Goal: Task Accomplishment & Management: Use online tool/utility

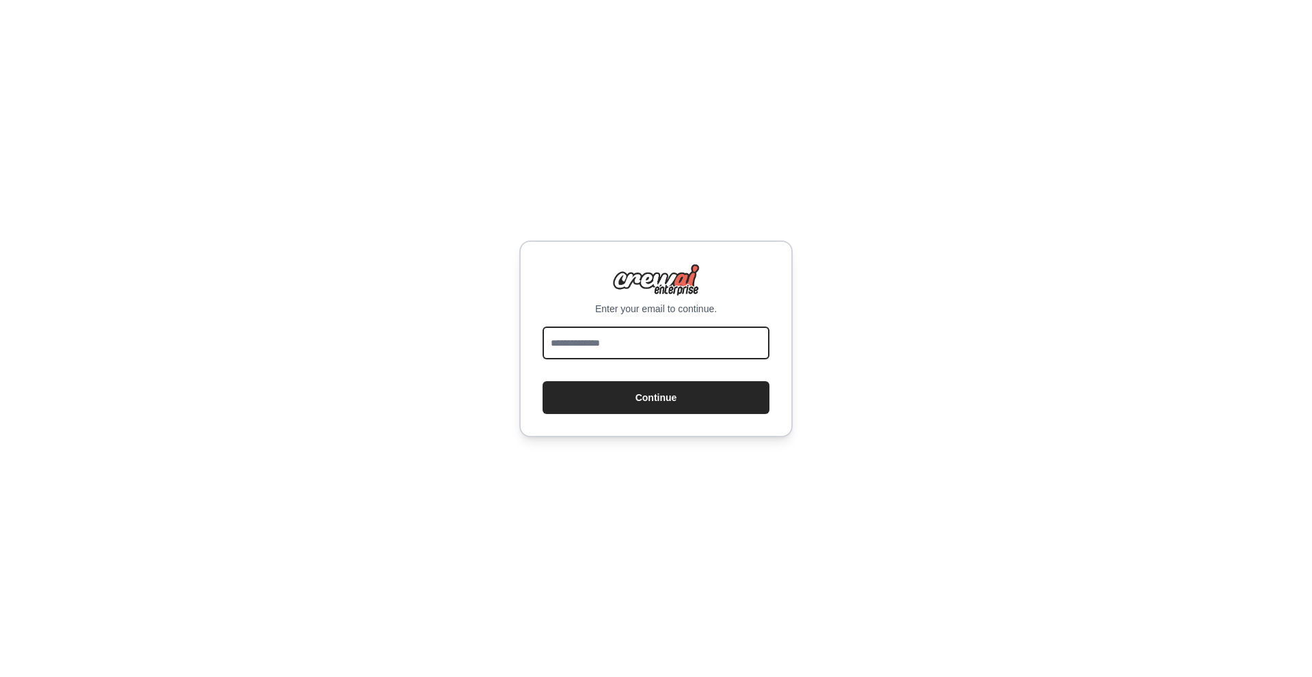
click at [672, 342] on input "email" at bounding box center [656, 343] width 227 height 33
type input "**********"
click at [654, 401] on button "Continue" at bounding box center [656, 397] width 227 height 33
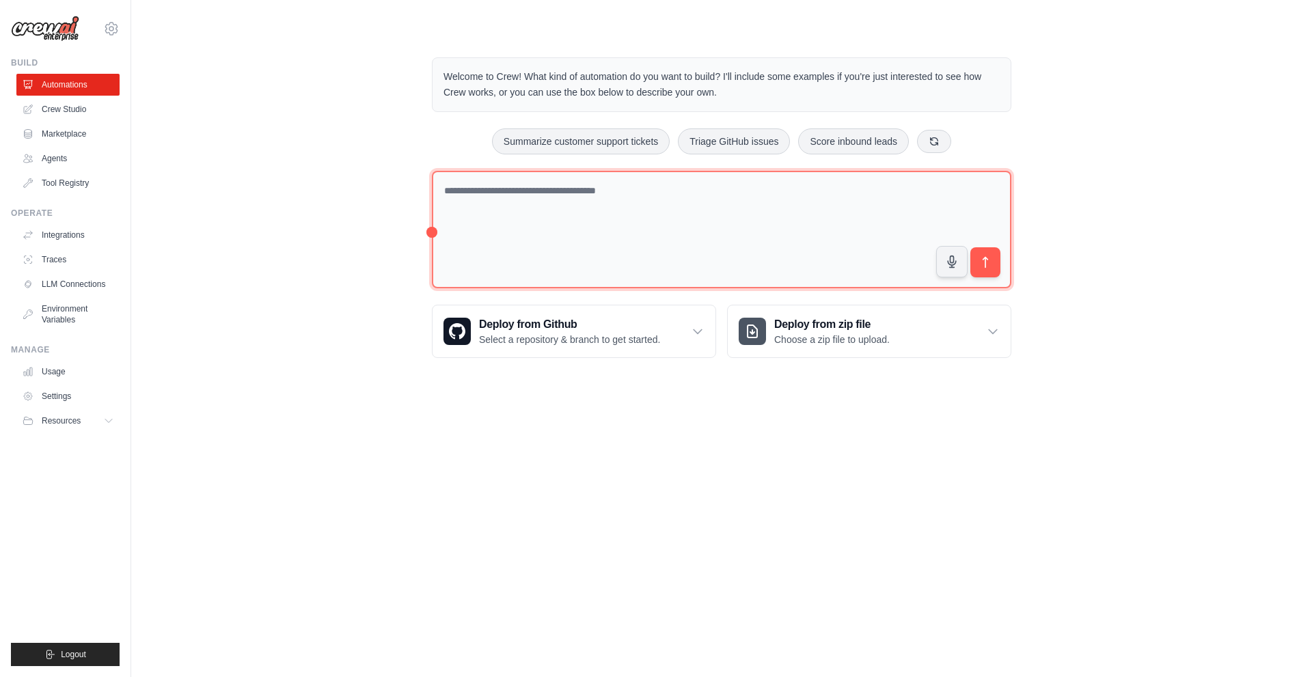
click at [498, 201] on textarea at bounding box center [722, 230] width 580 height 118
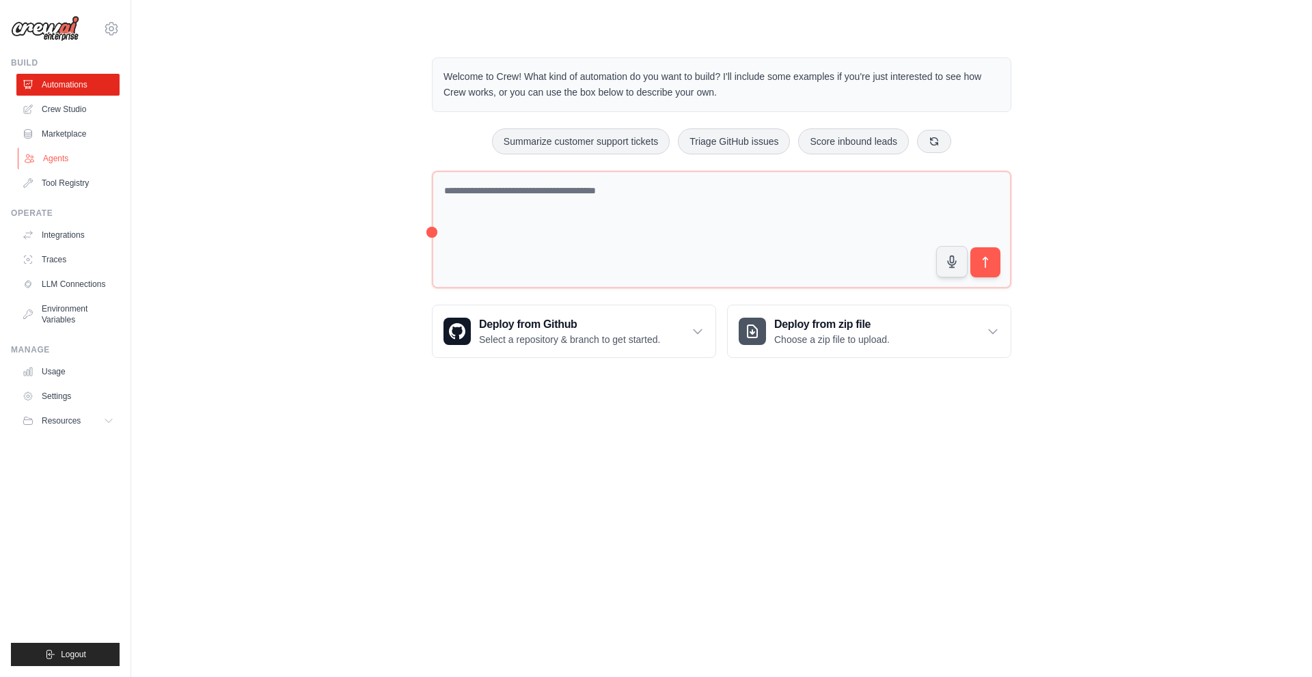
click at [62, 154] on link "Agents" at bounding box center [69, 159] width 103 height 22
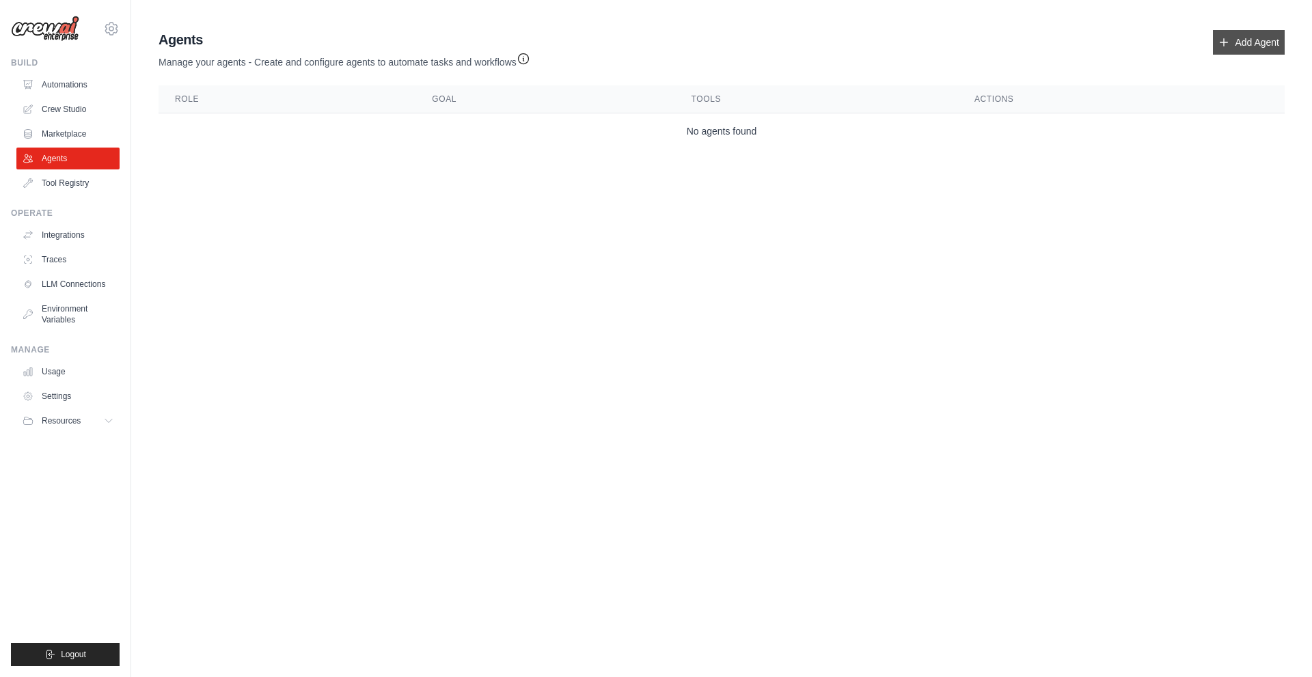
click at [1247, 49] on link "Add Agent" at bounding box center [1249, 42] width 72 height 25
click at [60, 87] on link "Automations" at bounding box center [69, 85] width 103 height 22
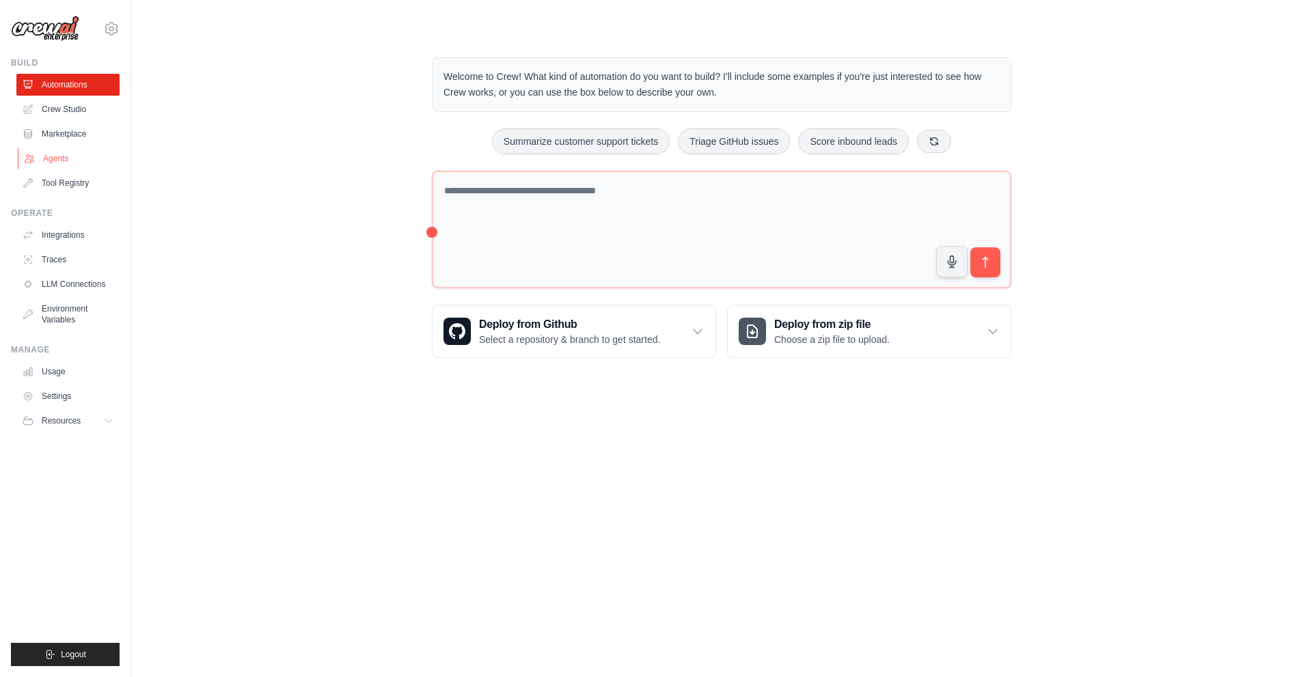
click at [57, 159] on link "Agents" at bounding box center [69, 159] width 103 height 22
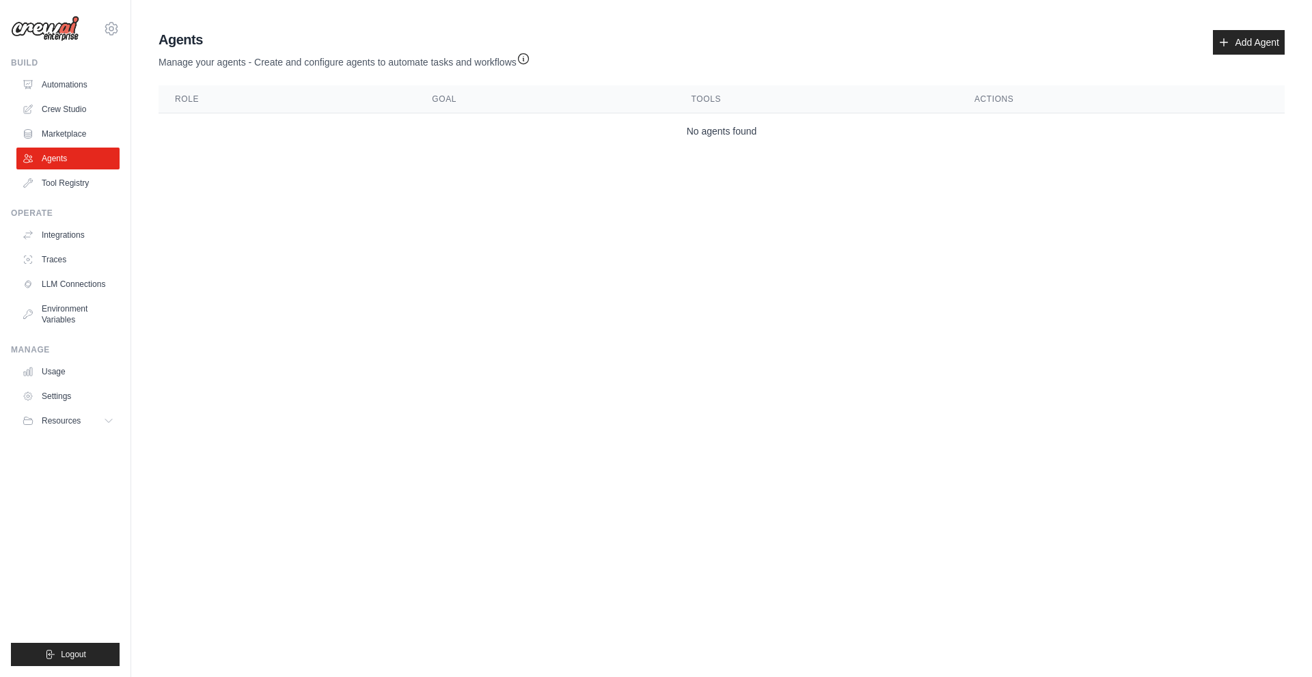
click at [1203, 44] on div "Agents Manage your agents - Create and configure agents to automate tasks and w…" at bounding box center [722, 49] width 1126 height 39
click at [1244, 35] on link "Add Agent" at bounding box center [1249, 42] width 72 height 25
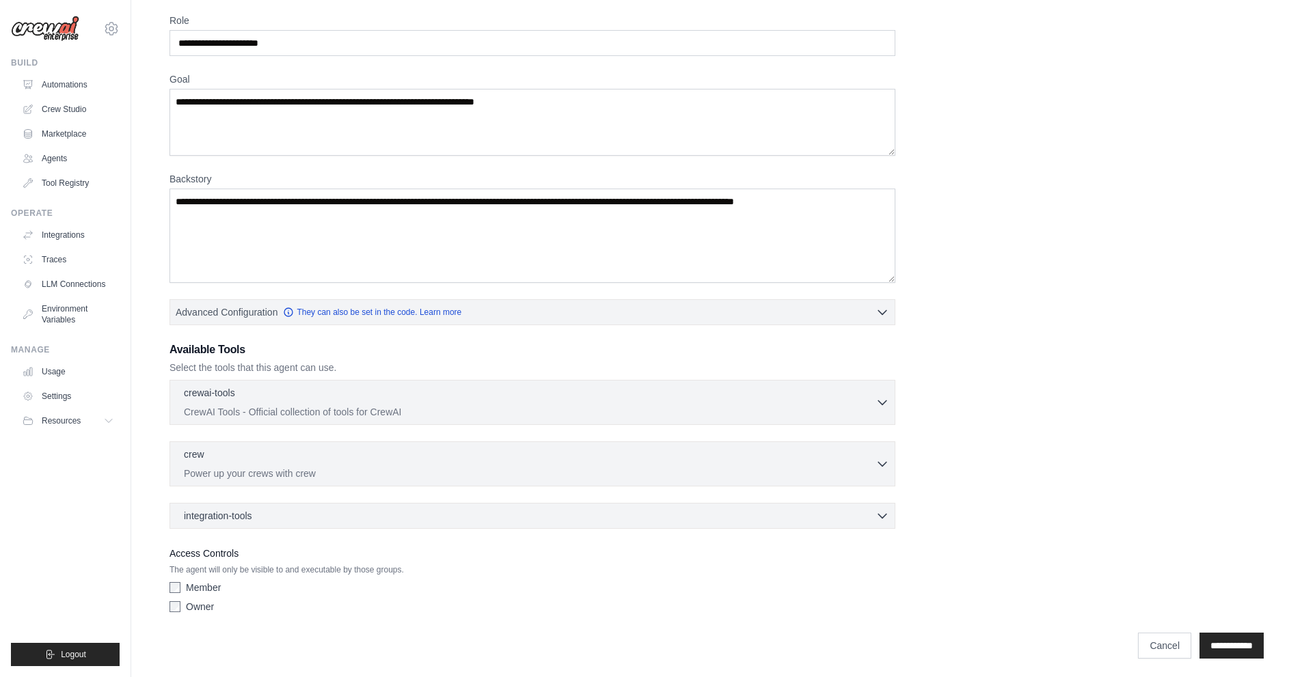
scroll to position [56, 0]
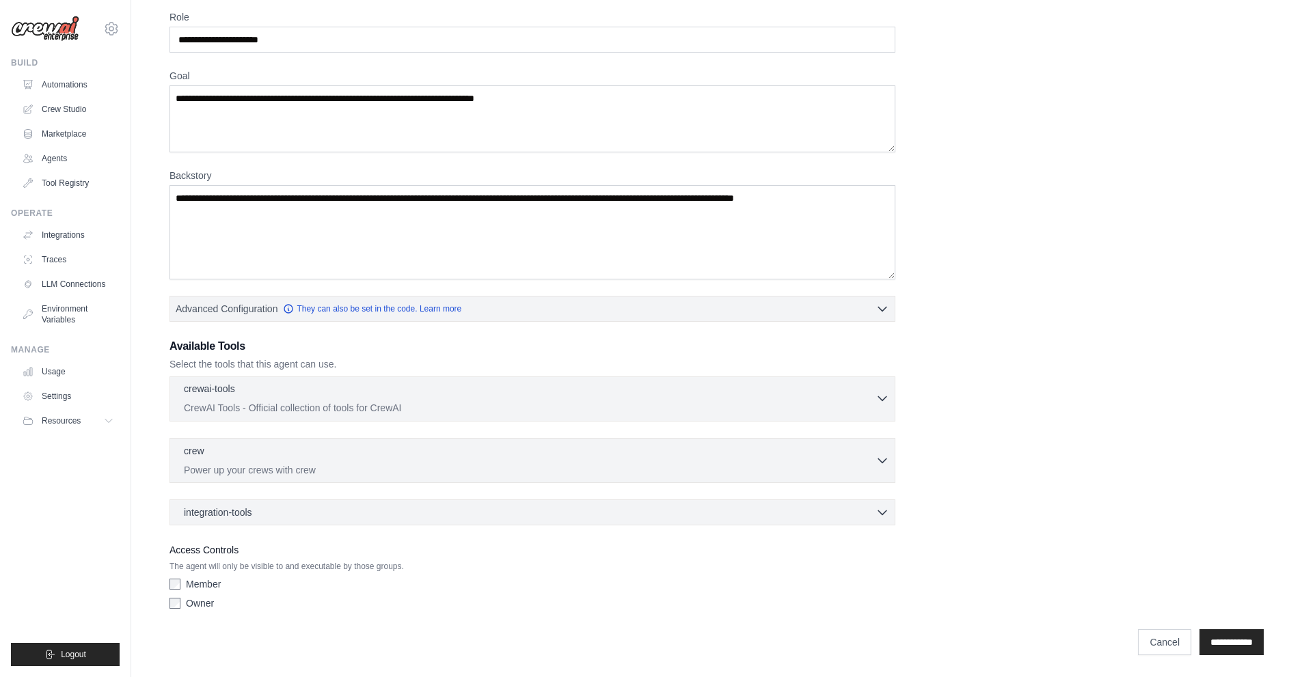
click at [809, 403] on p "CrewAI Tools - Official collection of tools for CrewAI" at bounding box center [530, 408] width 692 height 14
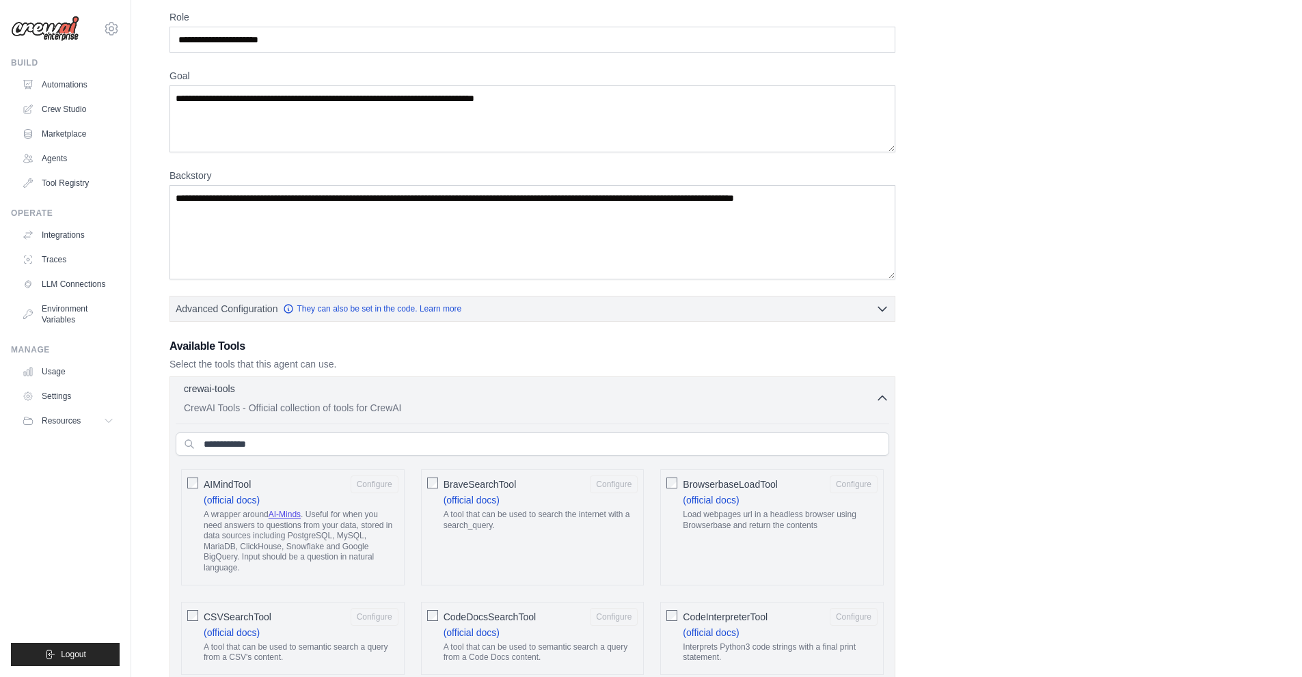
click at [809, 403] on p "CrewAI Tools - Official collection of tools for CrewAI" at bounding box center [530, 408] width 692 height 14
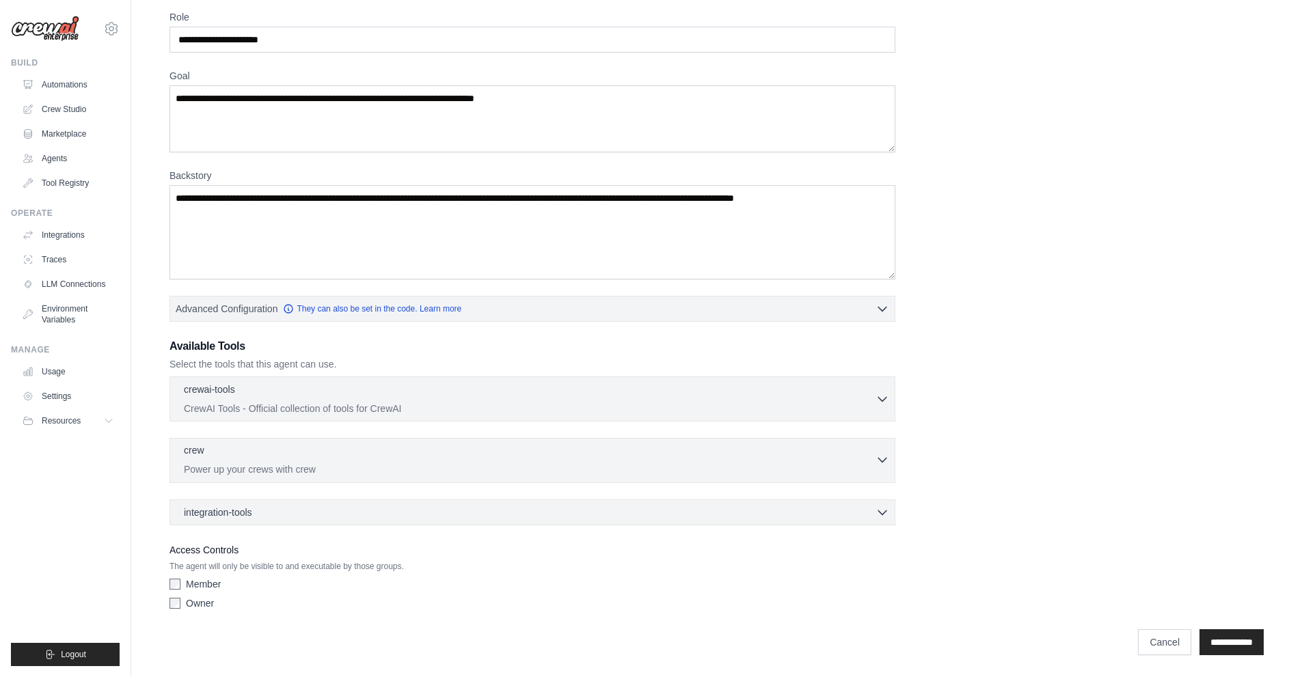
click at [725, 465] on p "Power up your crews with crew" at bounding box center [530, 470] width 692 height 14
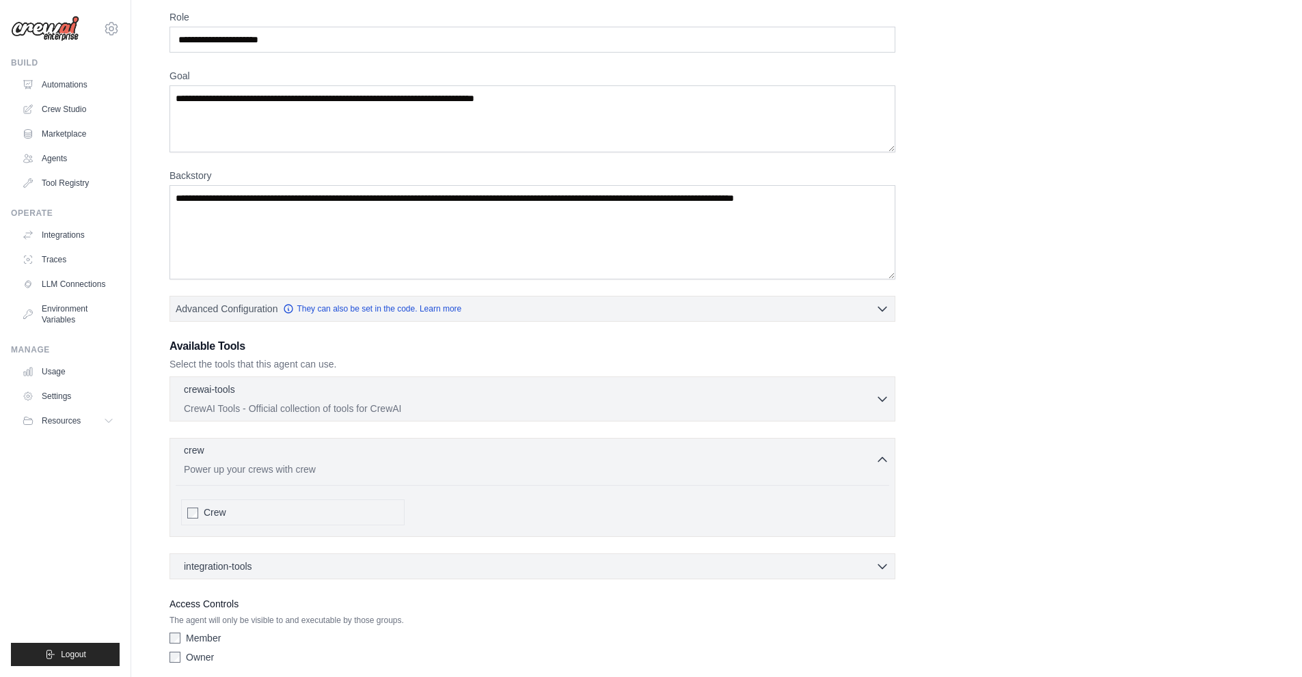
click at [725, 465] on p "Power up your crews with crew" at bounding box center [530, 470] width 692 height 14
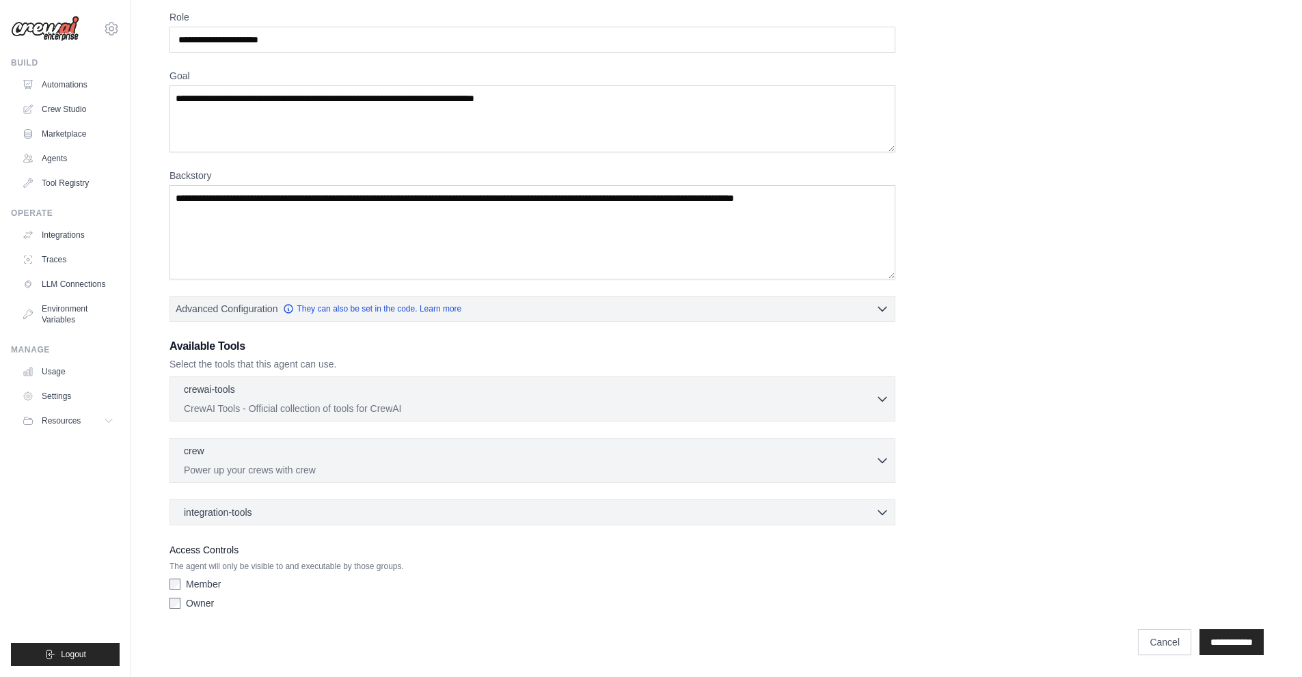
click at [690, 520] on div "integration-tools 0 selected Box Save files to Box Gmail" at bounding box center [533, 513] width 726 height 26
click at [68, 89] on link "Automations" at bounding box center [69, 85] width 103 height 22
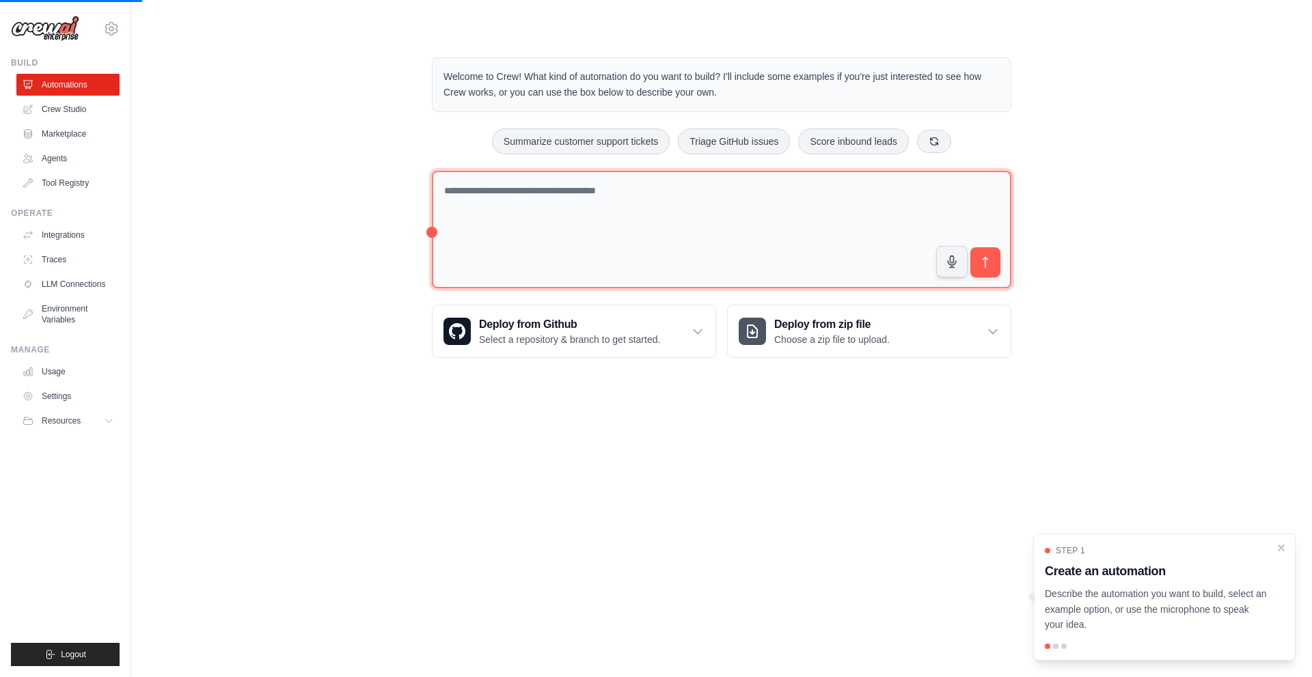
click at [785, 196] on textarea at bounding box center [722, 230] width 580 height 118
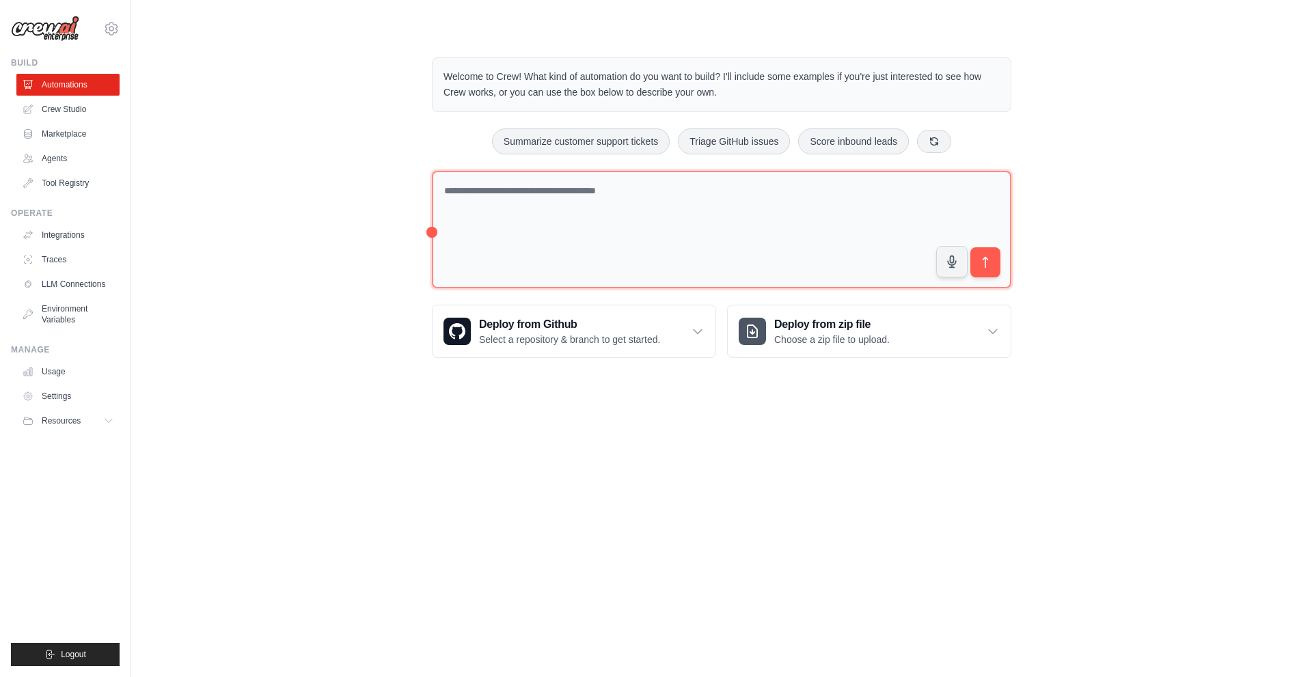
click at [647, 205] on textarea at bounding box center [722, 230] width 580 height 118
type textarea "**********"
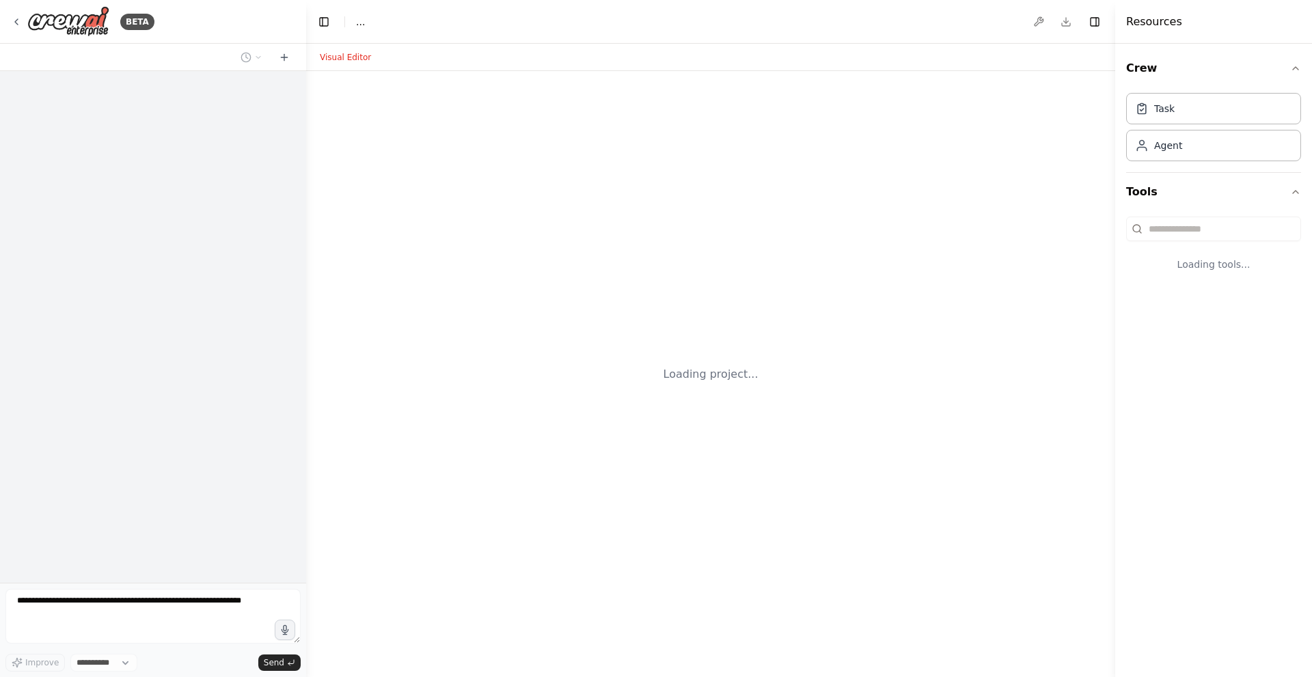
select select "****"
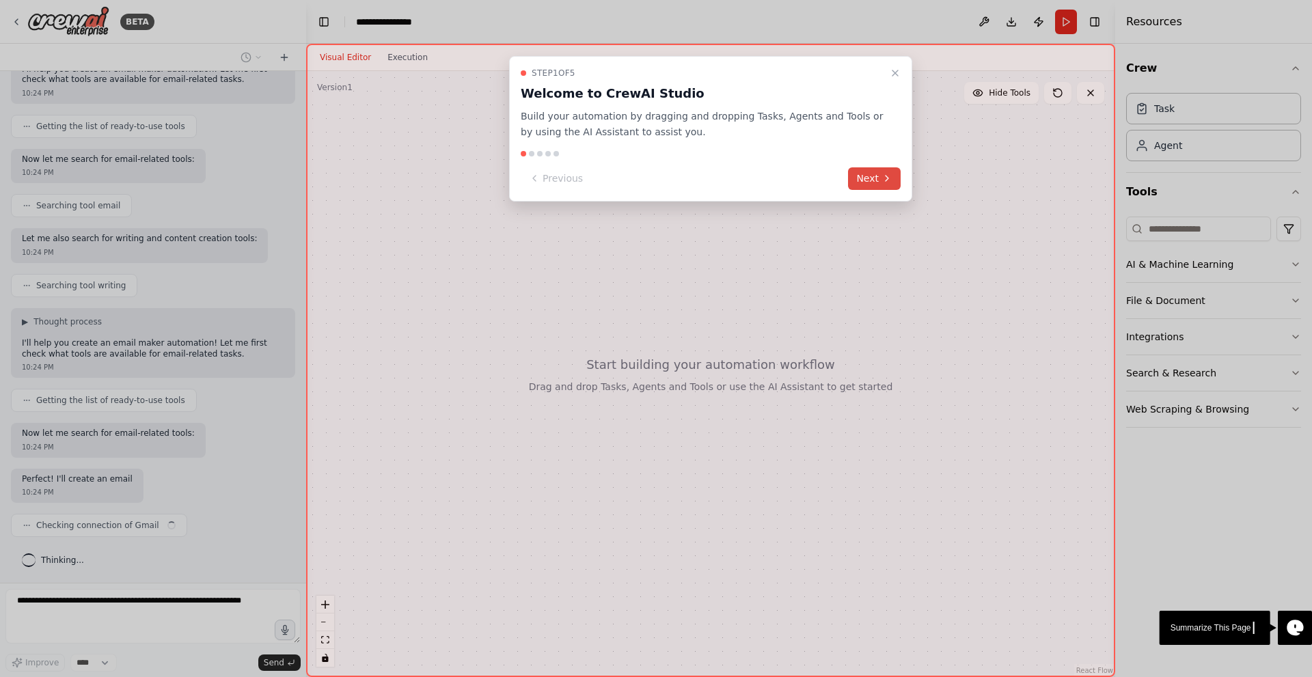
click at [871, 178] on button "Next" at bounding box center [874, 178] width 53 height 23
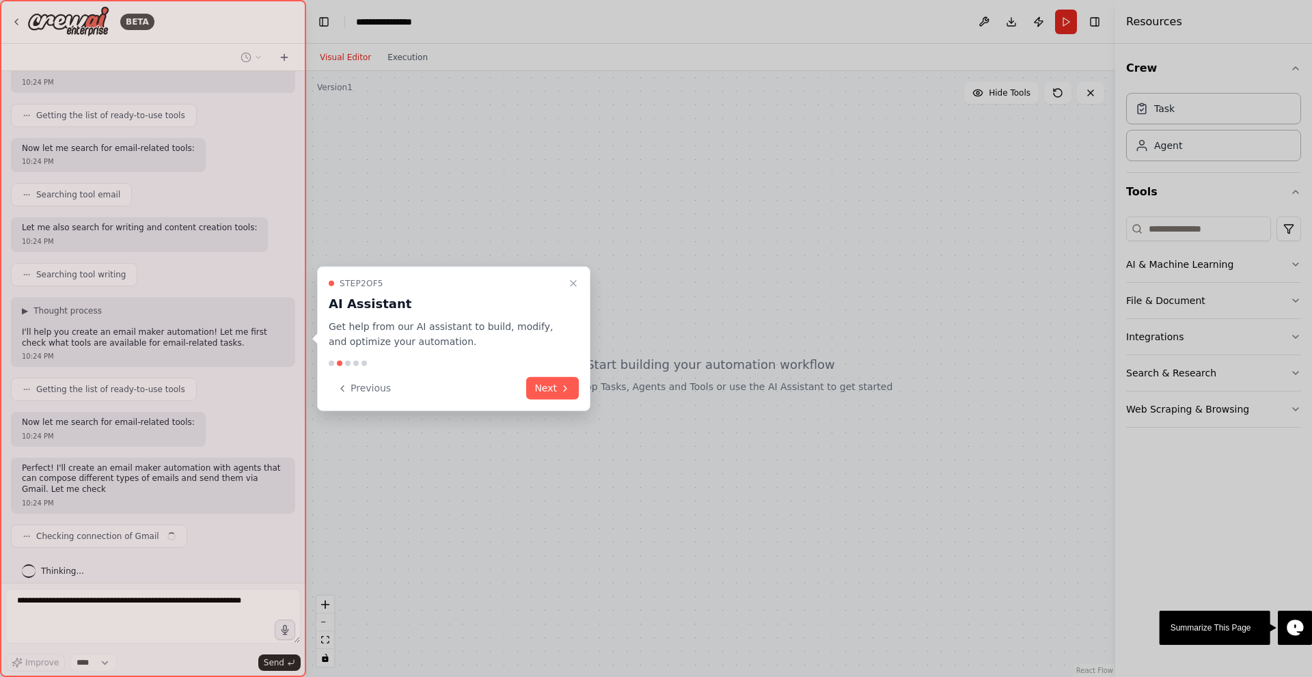
scroll to position [116, 0]
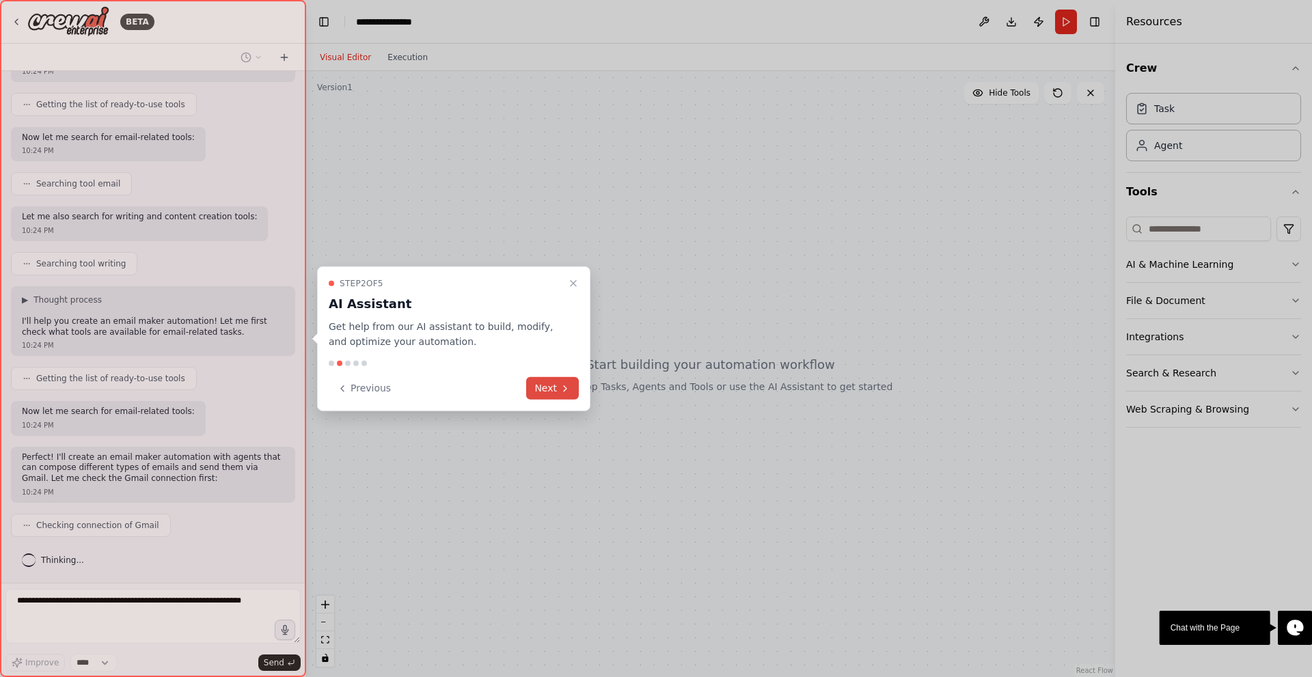
click at [554, 386] on button "Next" at bounding box center [552, 388] width 53 height 23
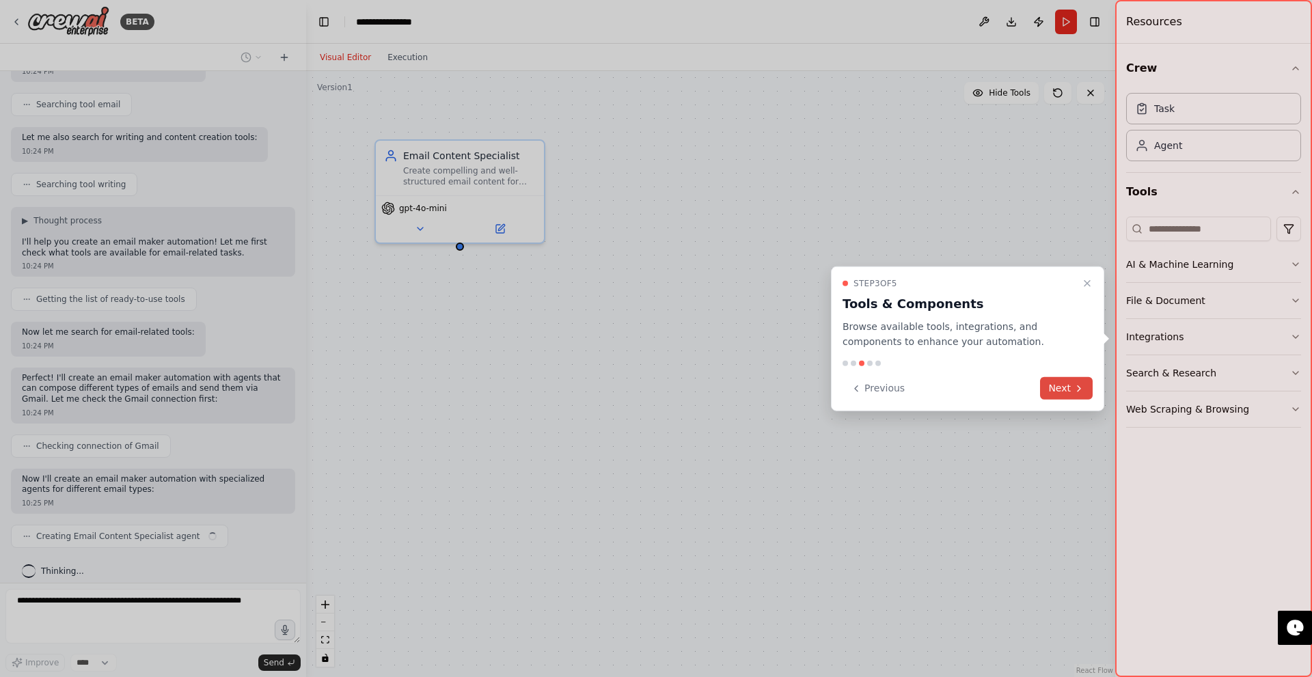
scroll to position [206, 0]
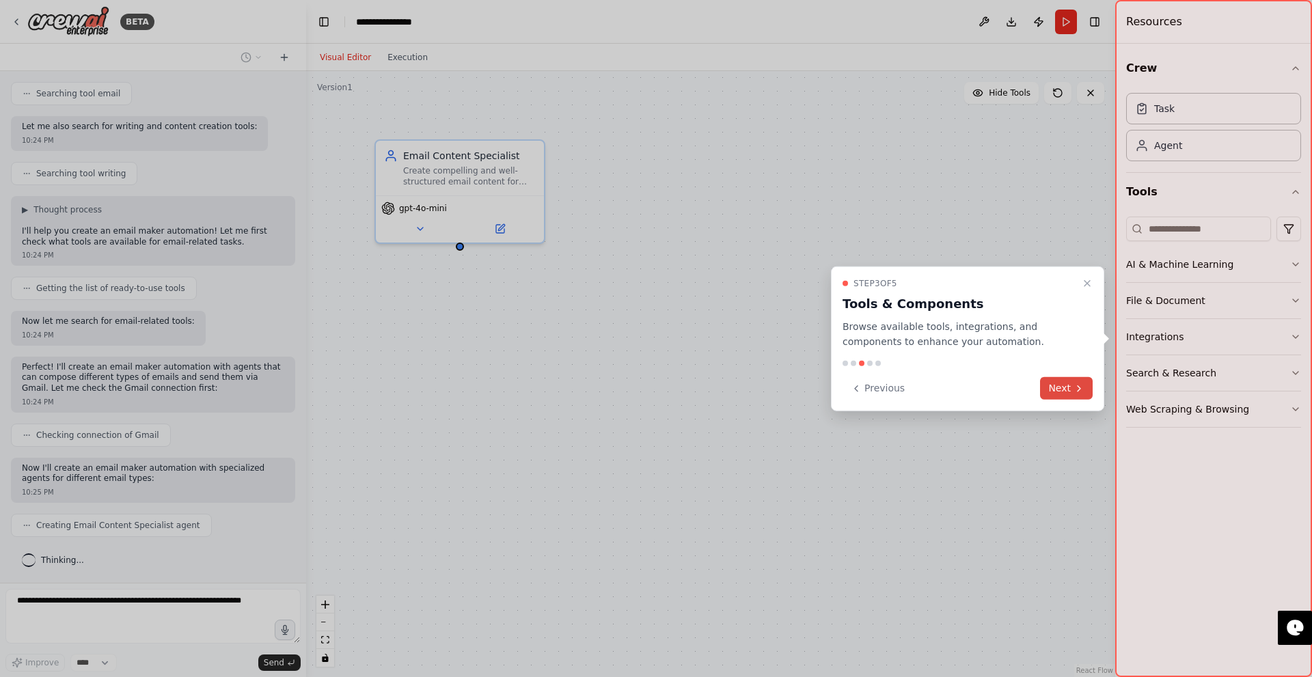
click at [1066, 388] on button "Next" at bounding box center [1066, 388] width 53 height 23
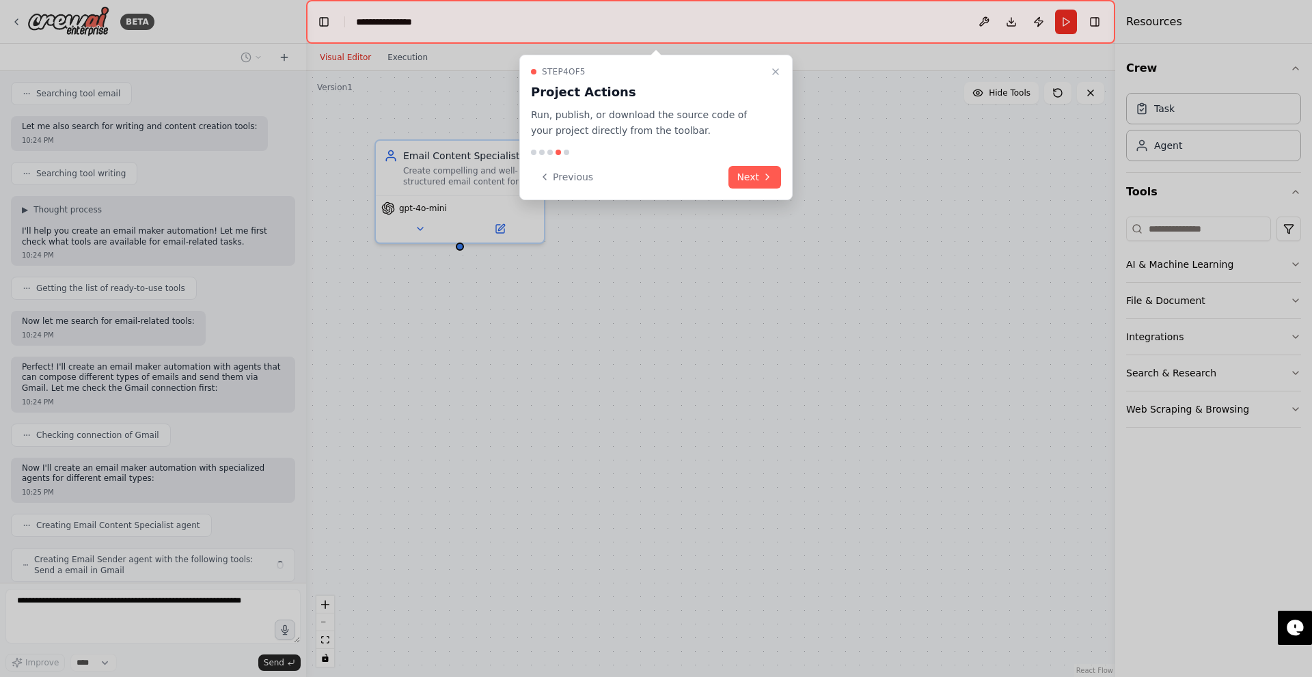
scroll to position [251, 0]
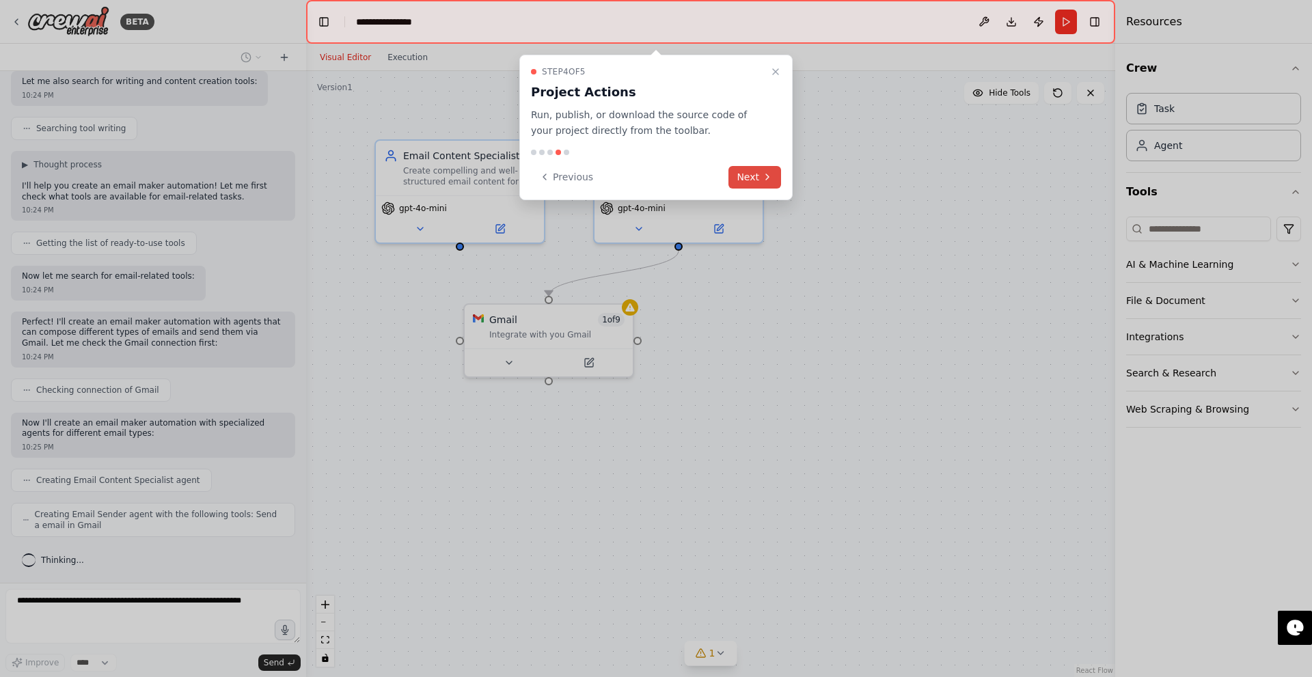
click at [766, 179] on icon at bounding box center [767, 177] width 11 height 11
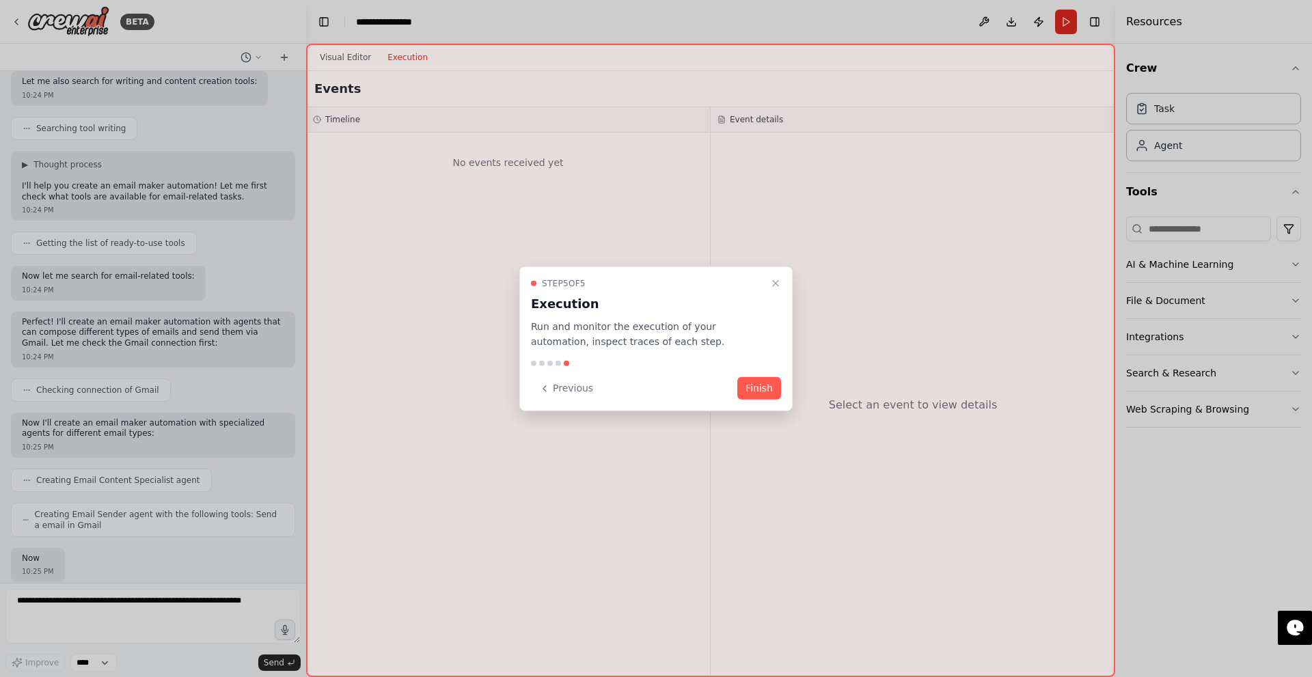
scroll to position [330, 0]
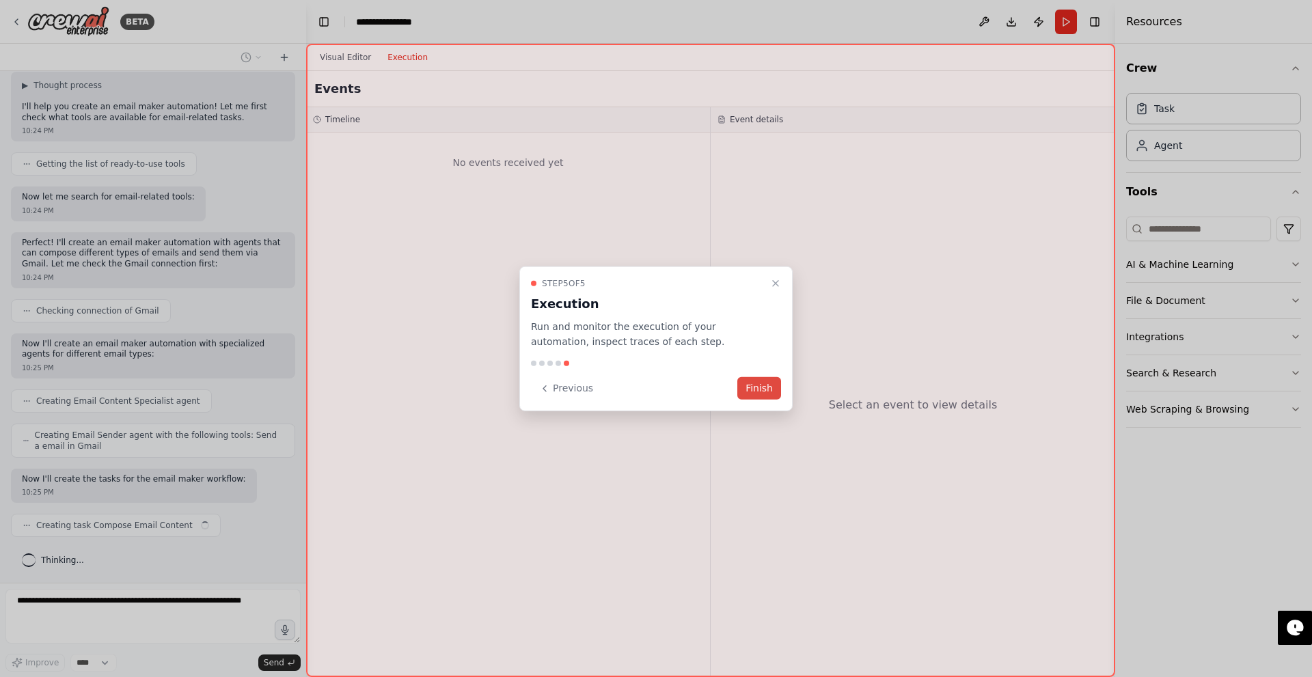
click at [753, 387] on button "Finish" at bounding box center [760, 388] width 44 height 23
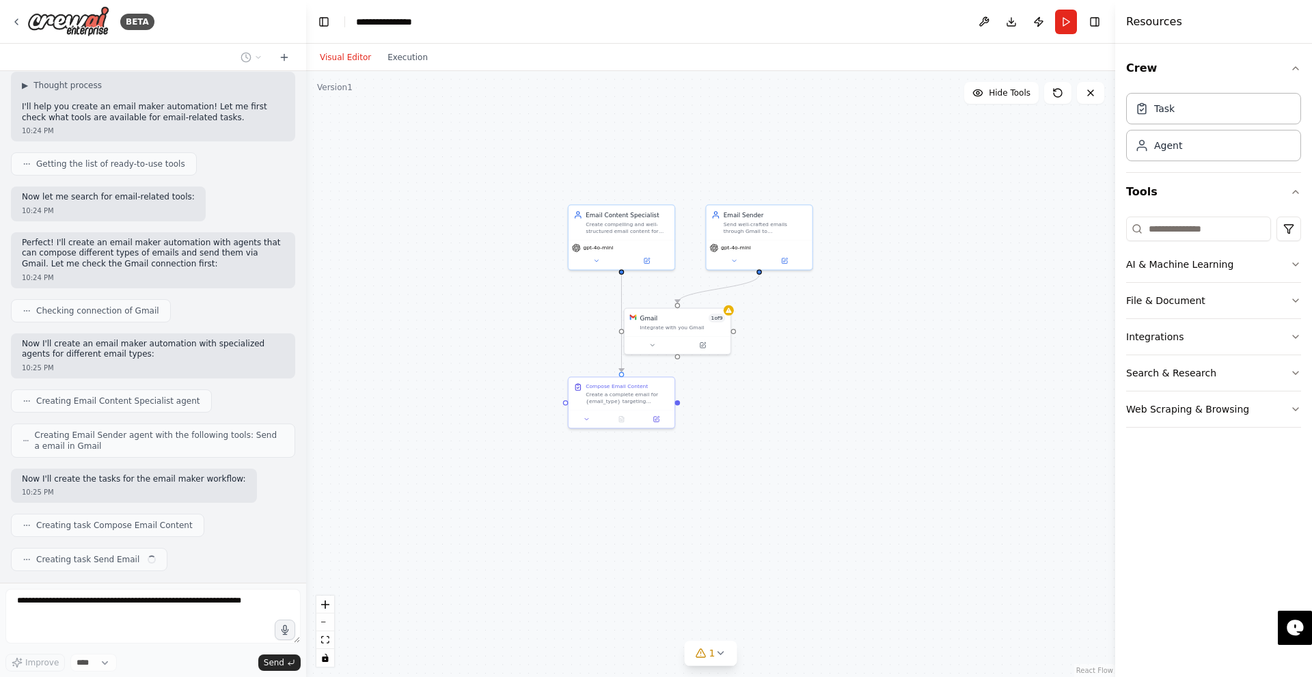
scroll to position [364, 0]
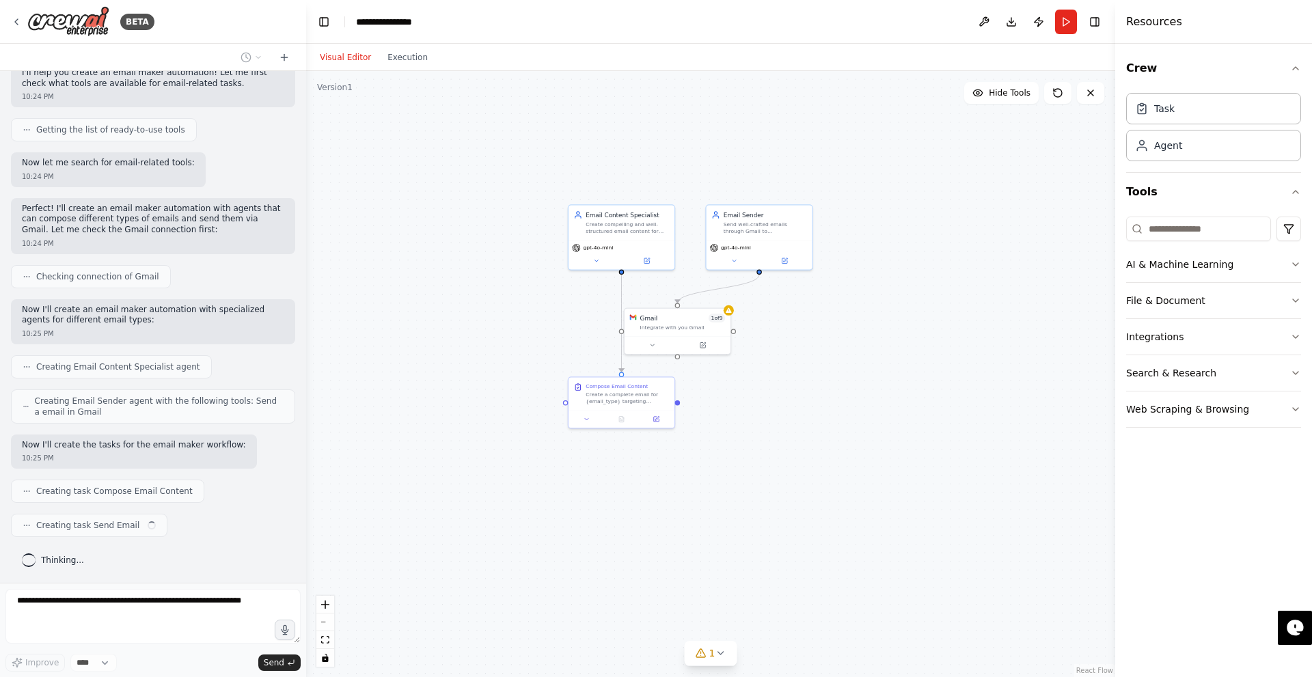
drag, startPoint x: 356, startPoint y: 354, endPoint x: 558, endPoint y: 336, distance: 203.1
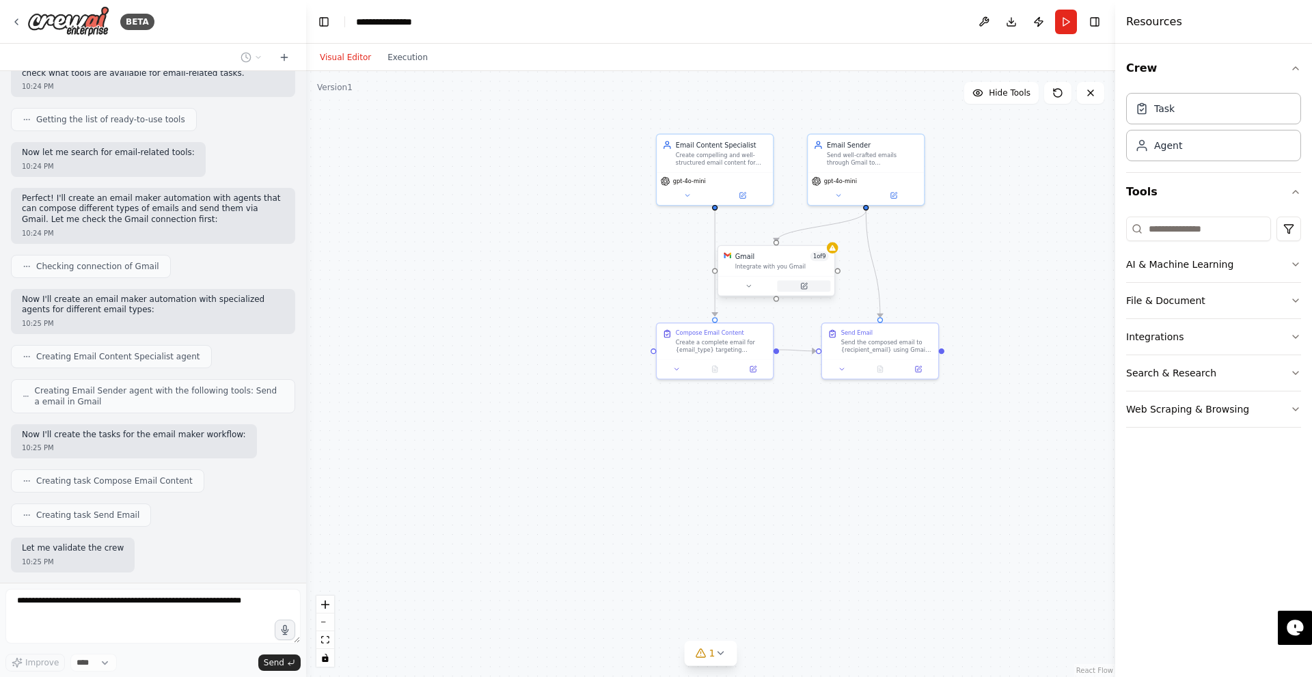
scroll to position [444, 0]
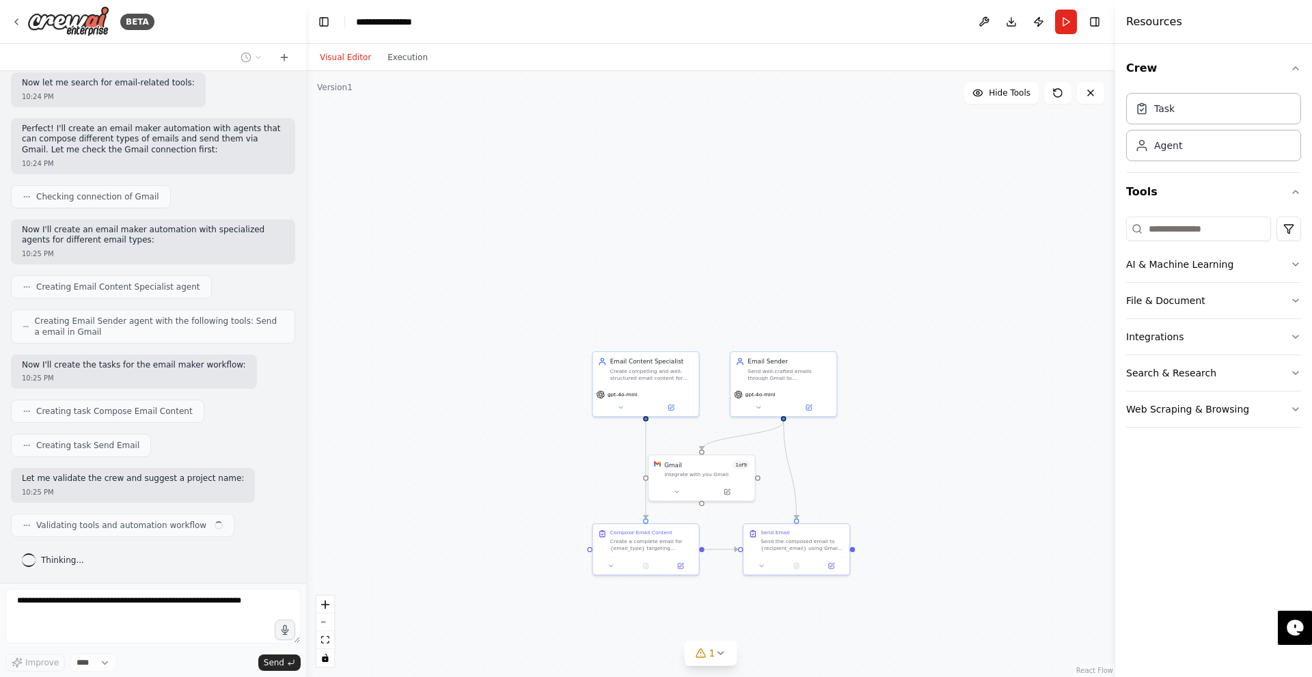
drag, startPoint x: 804, startPoint y: 341, endPoint x: 725, endPoint y: 540, distance: 213.9
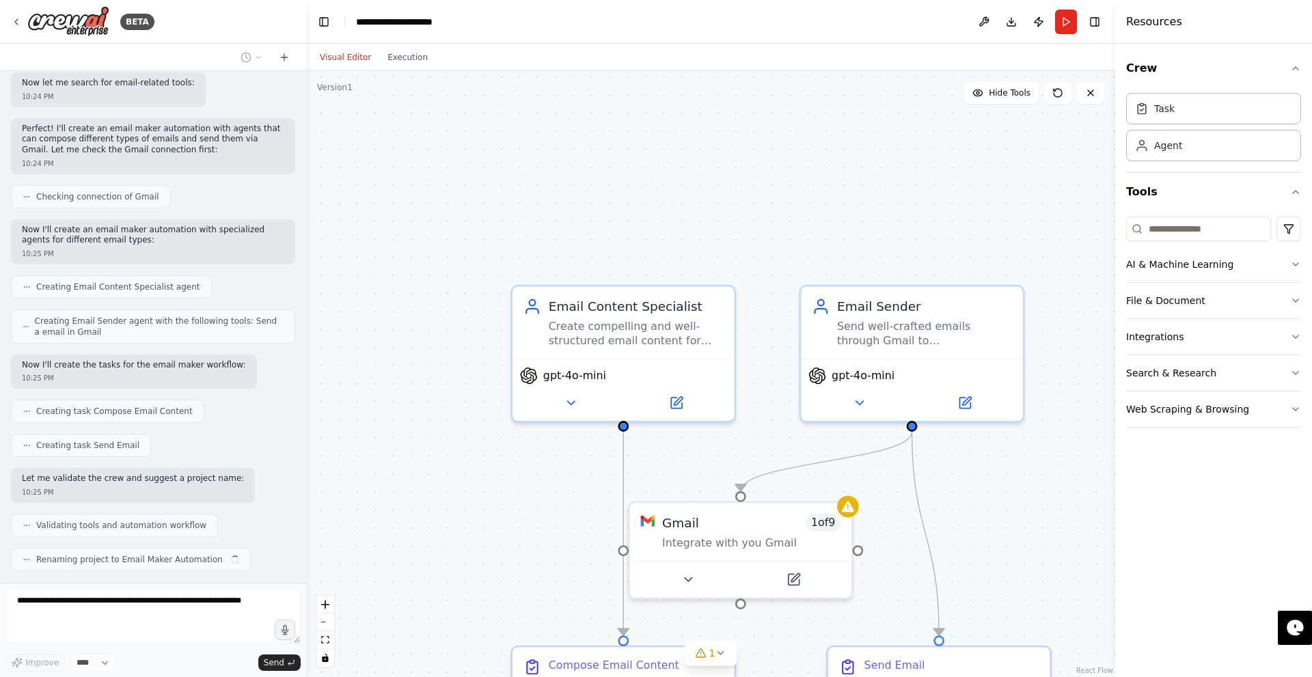
scroll to position [478, 0]
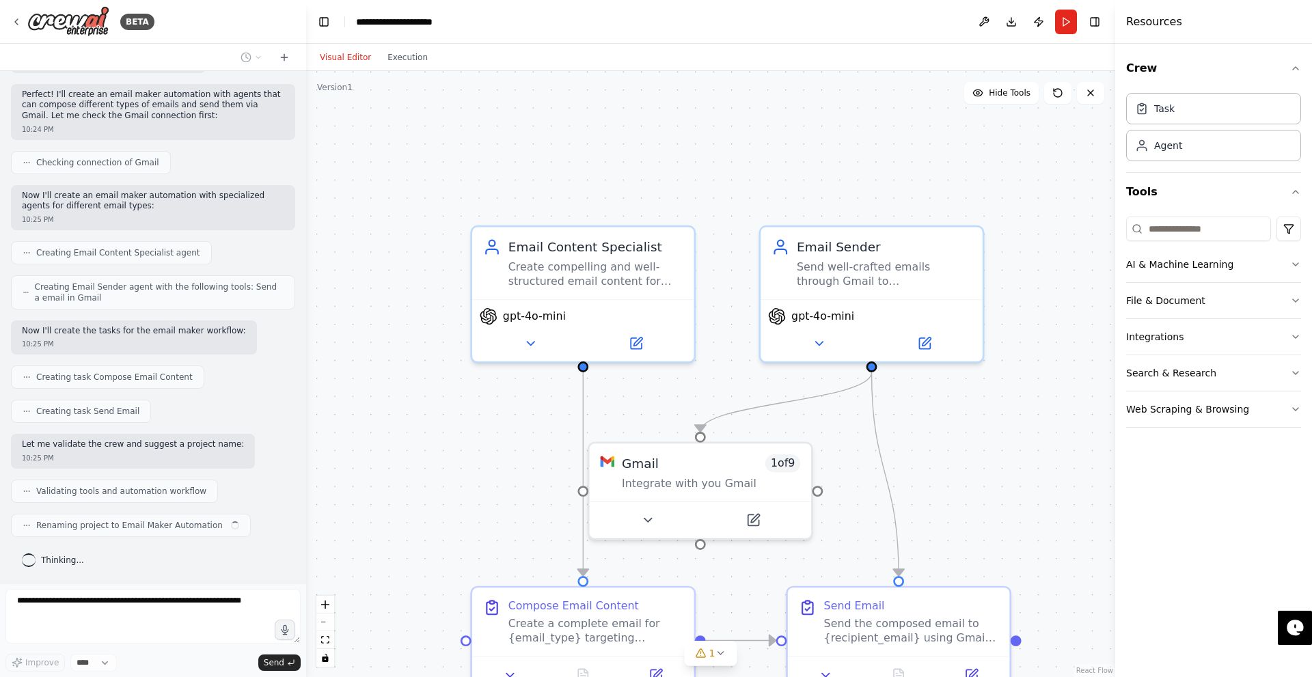
drag, startPoint x: 487, startPoint y: 442, endPoint x: 446, endPoint y: 389, distance: 67.3
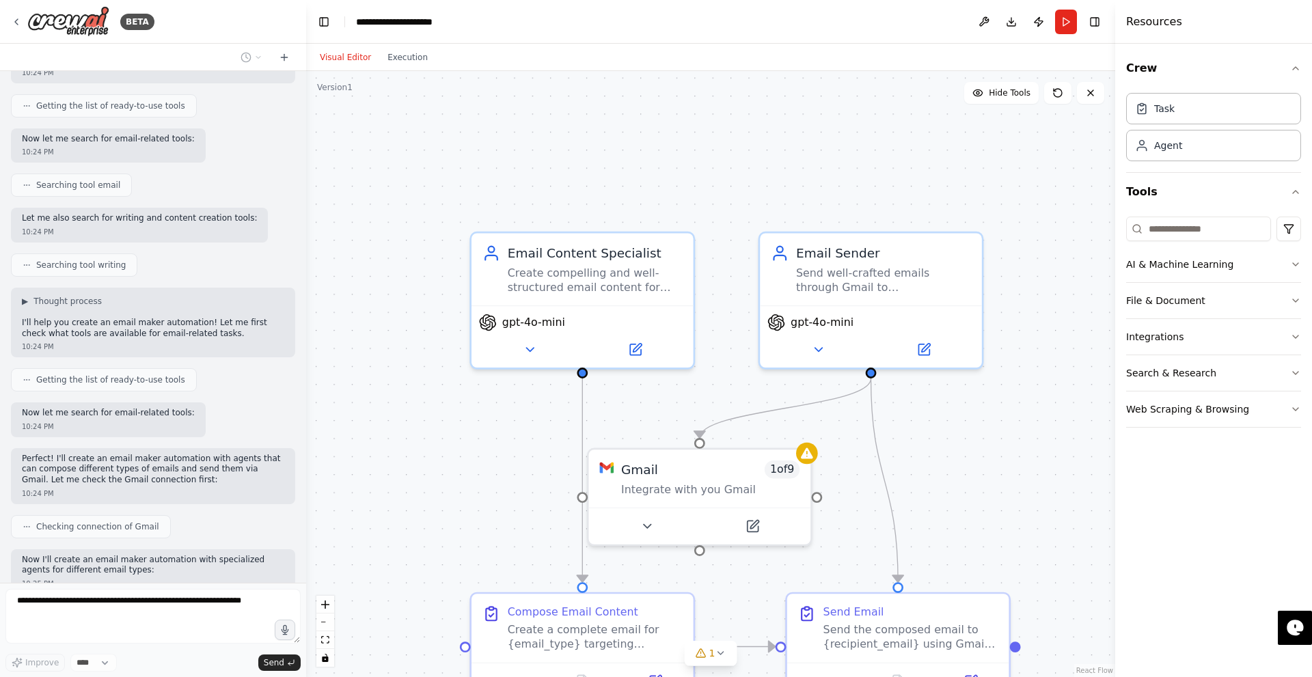
scroll to position [0, 0]
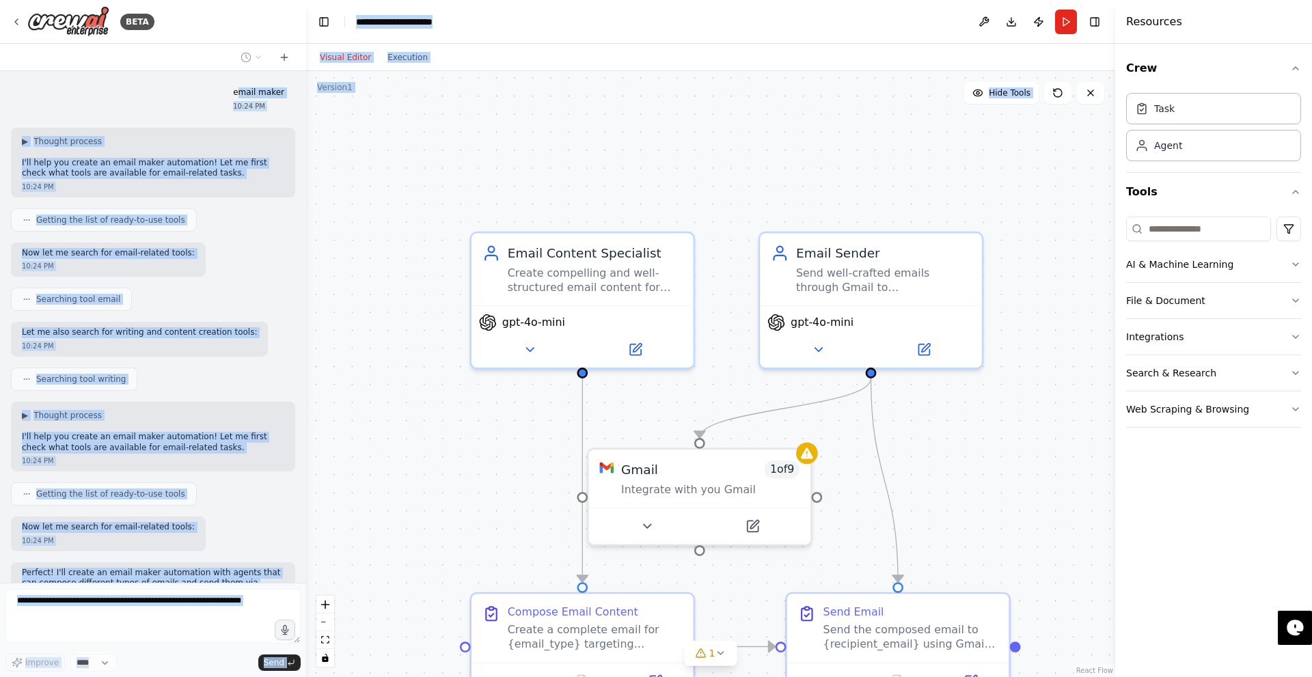
drag, startPoint x: 235, startPoint y: 96, endPoint x: 322, endPoint y: 131, distance: 93.5
click at [353, 111] on div "BETA email maker 10:24 PM ▶ Thought process I'll help you create an email maker…" at bounding box center [656, 338] width 1312 height 677
click at [267, 294] on div "Searching tool email" at bounding box center [153, 299] width 284 height 23
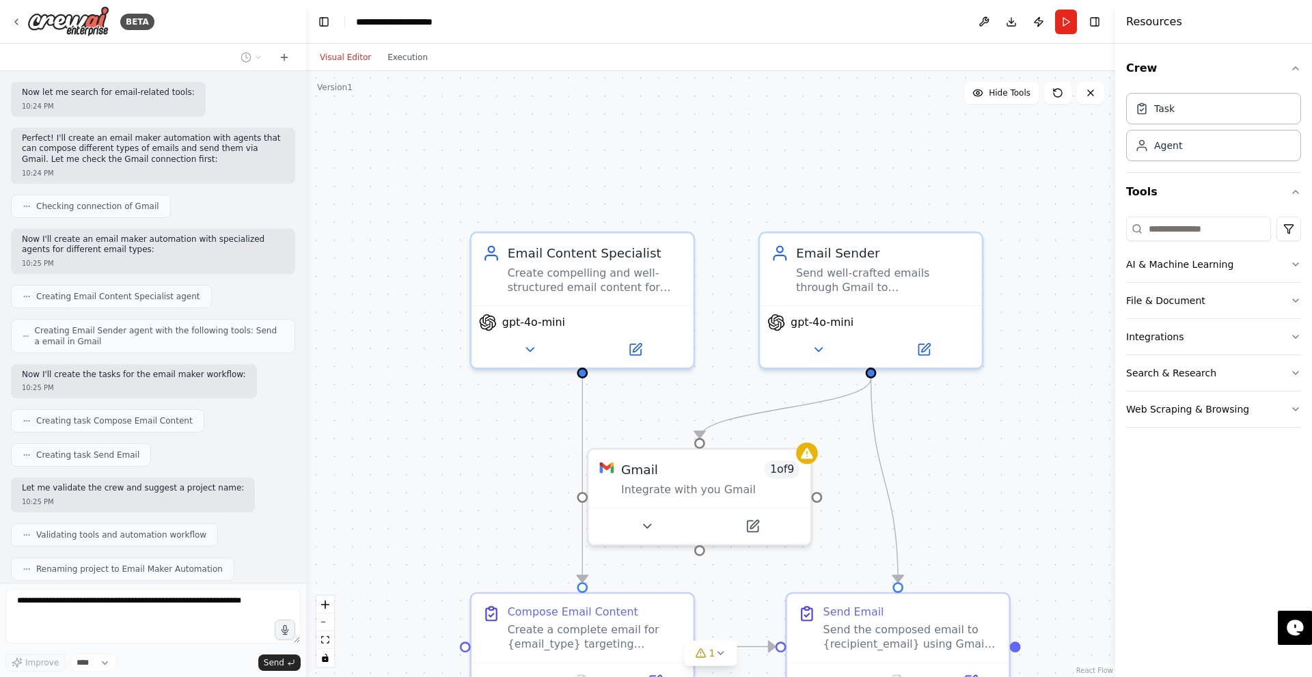
scroll to position [478, 0]
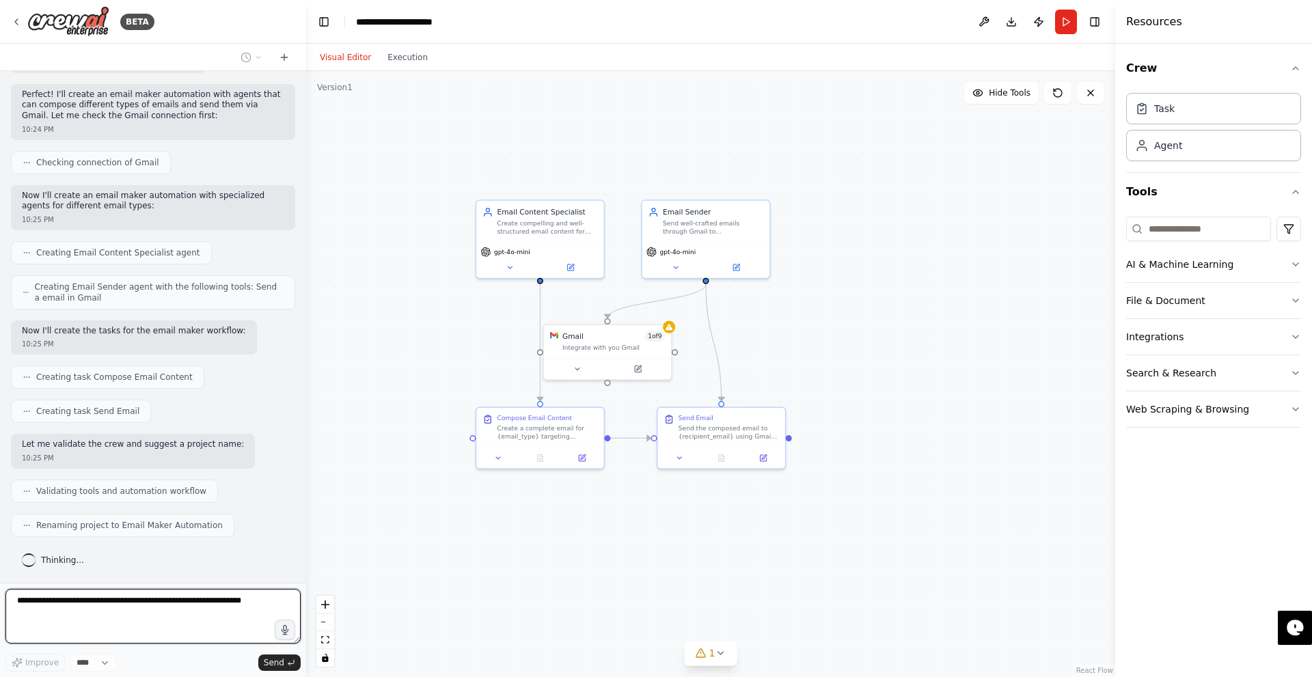
drag, startPoint x: 491, startPoint y: 460, endPoint x: 610, endPoint y: 392, distance: 137.2
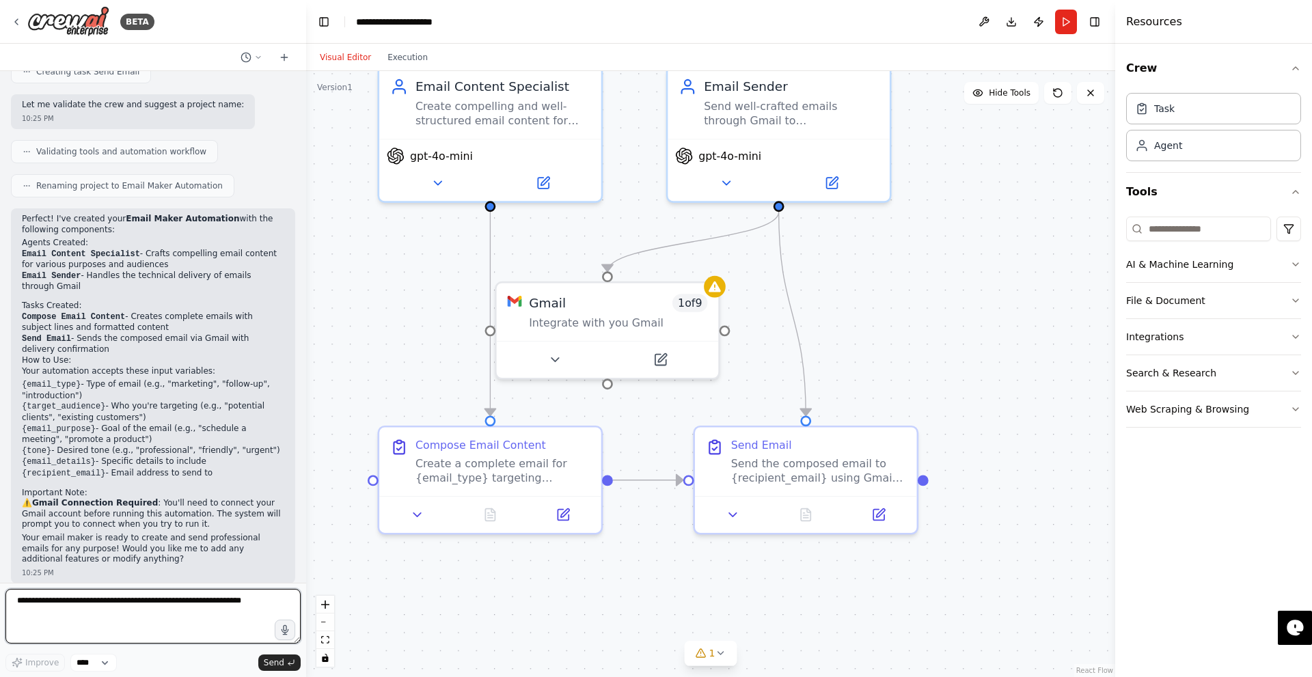
scroll to position [829, 0]
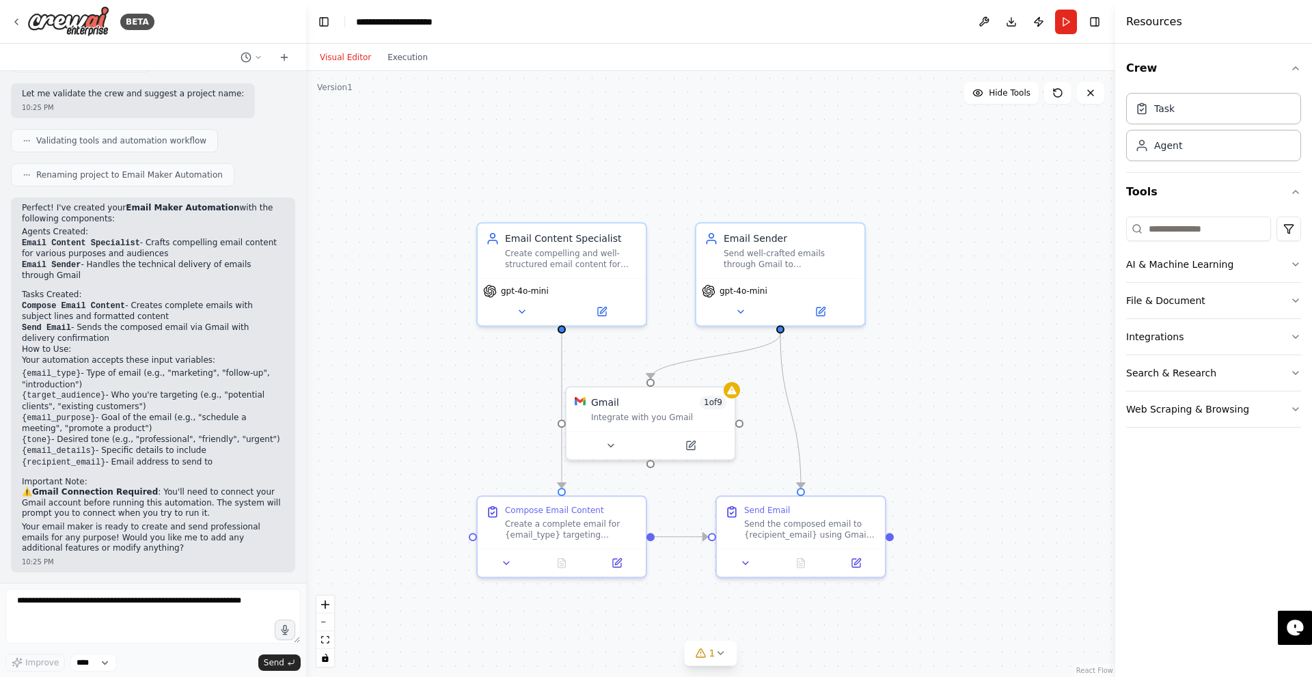
drag, startPoint x: 719, startPoint y: 375, endPoint x: 728, endPoint y: 464, distance: 90.0
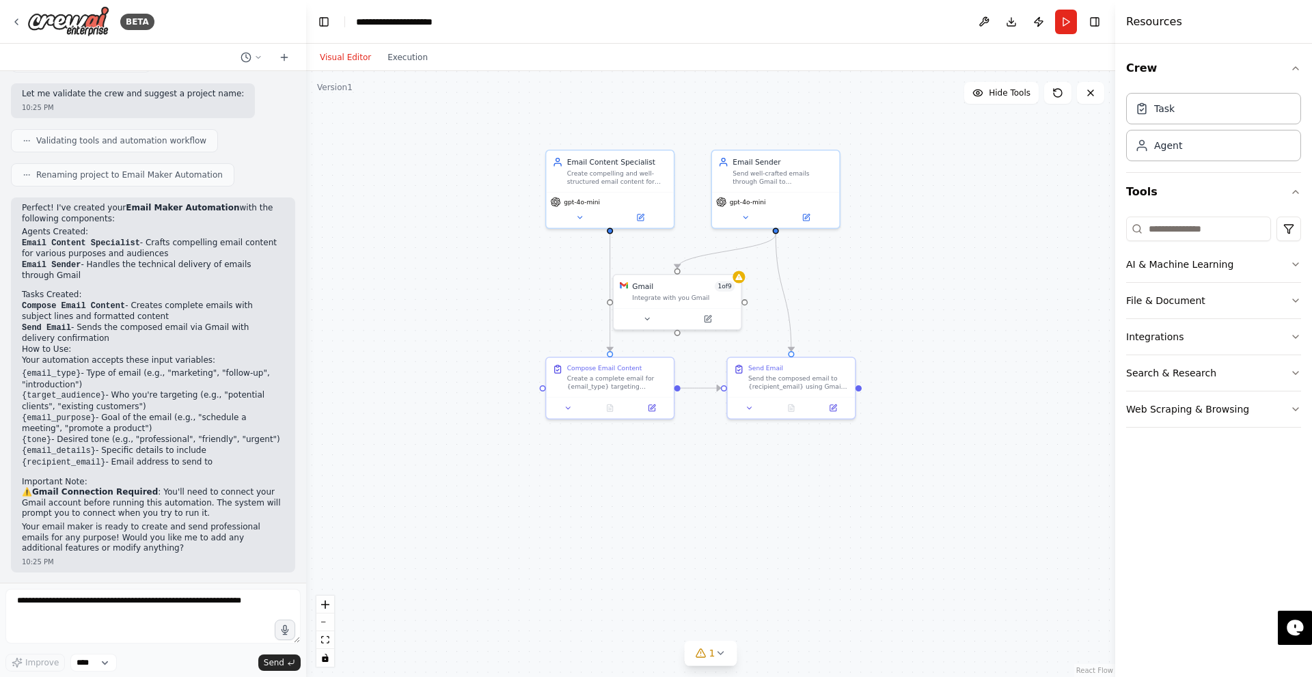
drag, startPoint x: 934, startPoint y: 299, endPoint x: 977, endPoint y: 195, distance: 111.8
click at [1068, 30] on button "Run" at bounding box center [1066, 22] width 22 height 25
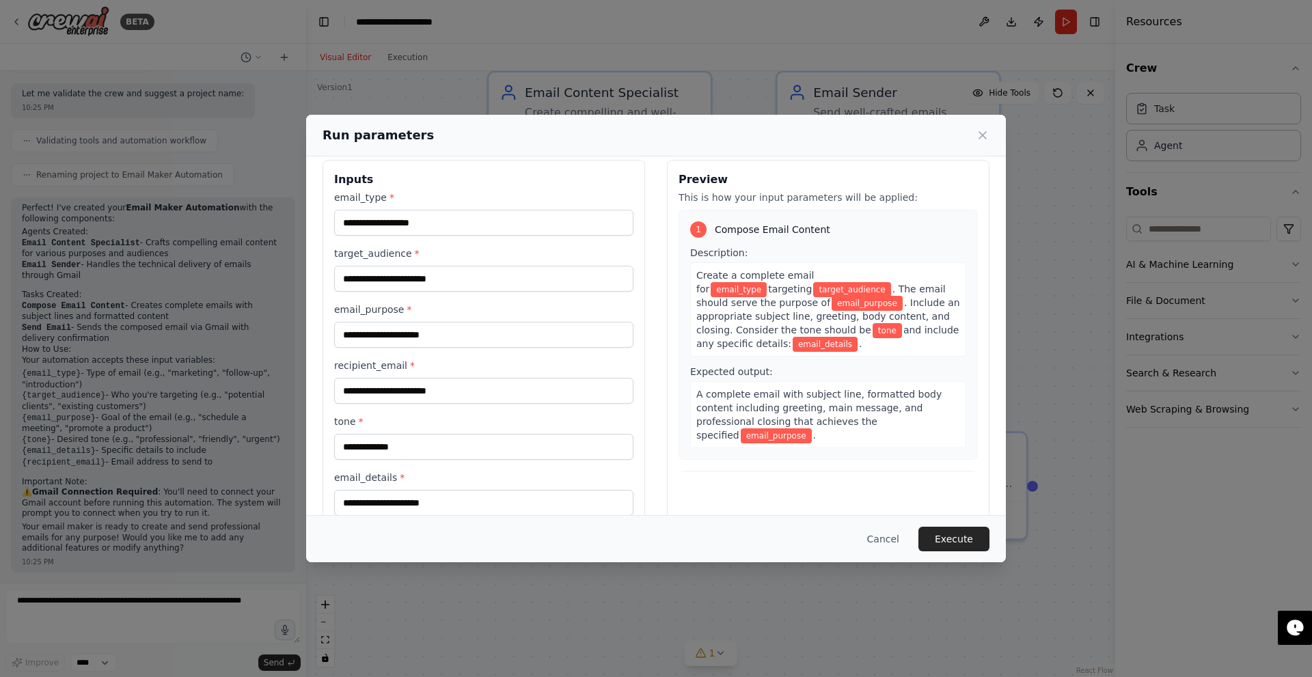
scroll to position [0, 0]
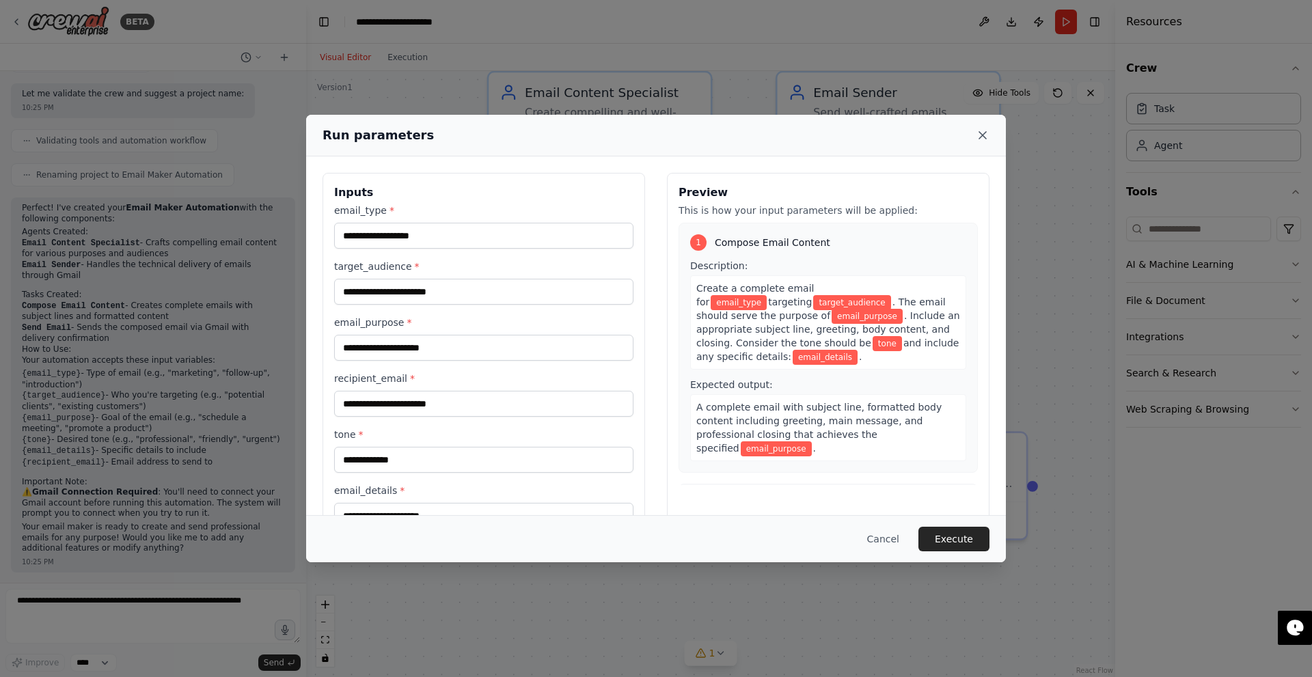
click at [986, 137] on icon at bounding box center [983, 136] width 14 height 14
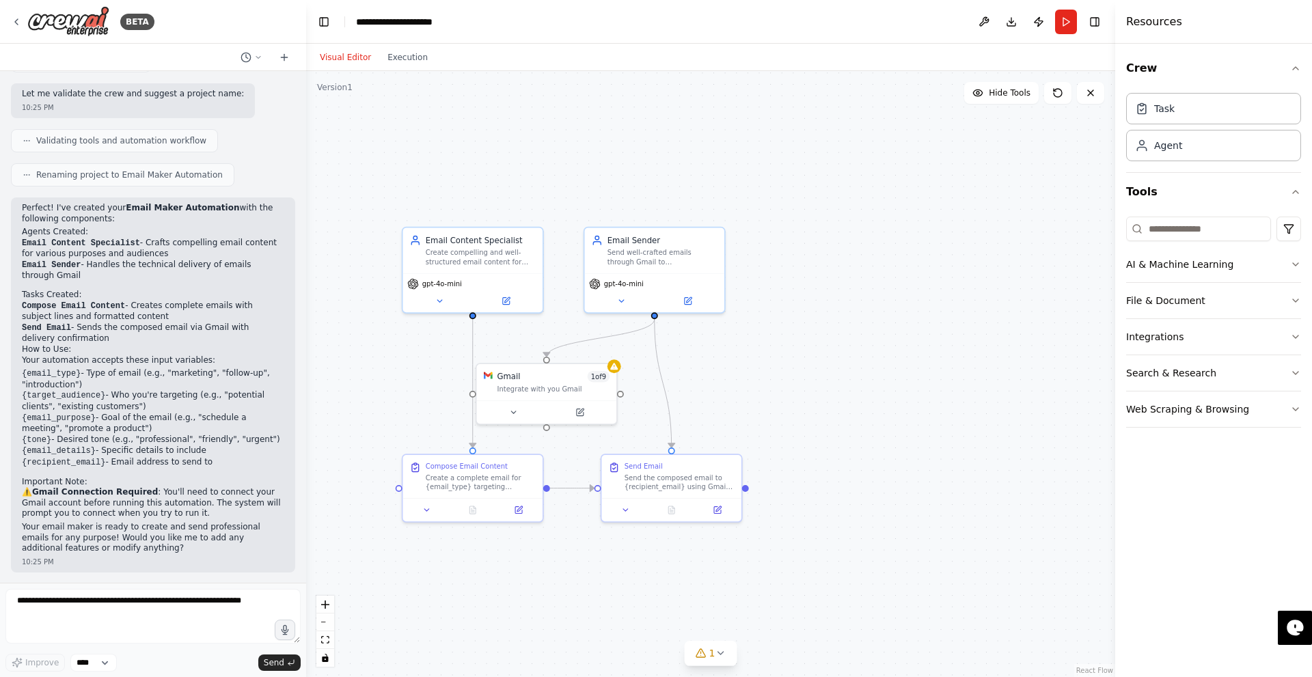
drag, startPoint x: 1035, startPoint y: 214, endPoint x: 759, endPoint y: 308, distance: 291.2
